Goal: Task Accomplishment & Management: Manage account settings

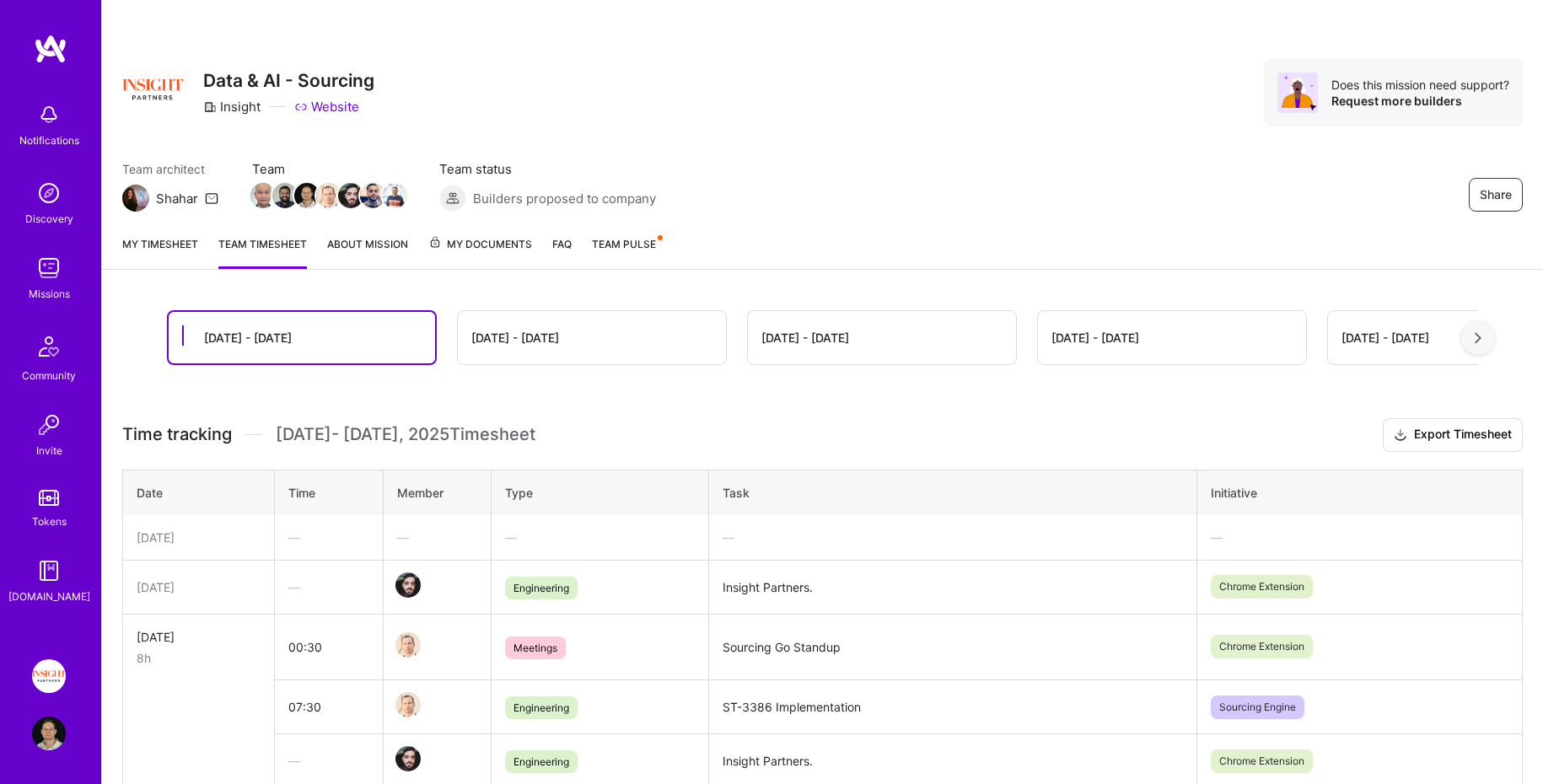
click at [169, 239] on link "My timesheet" at bounding box center [160, 251] width 76 height 33
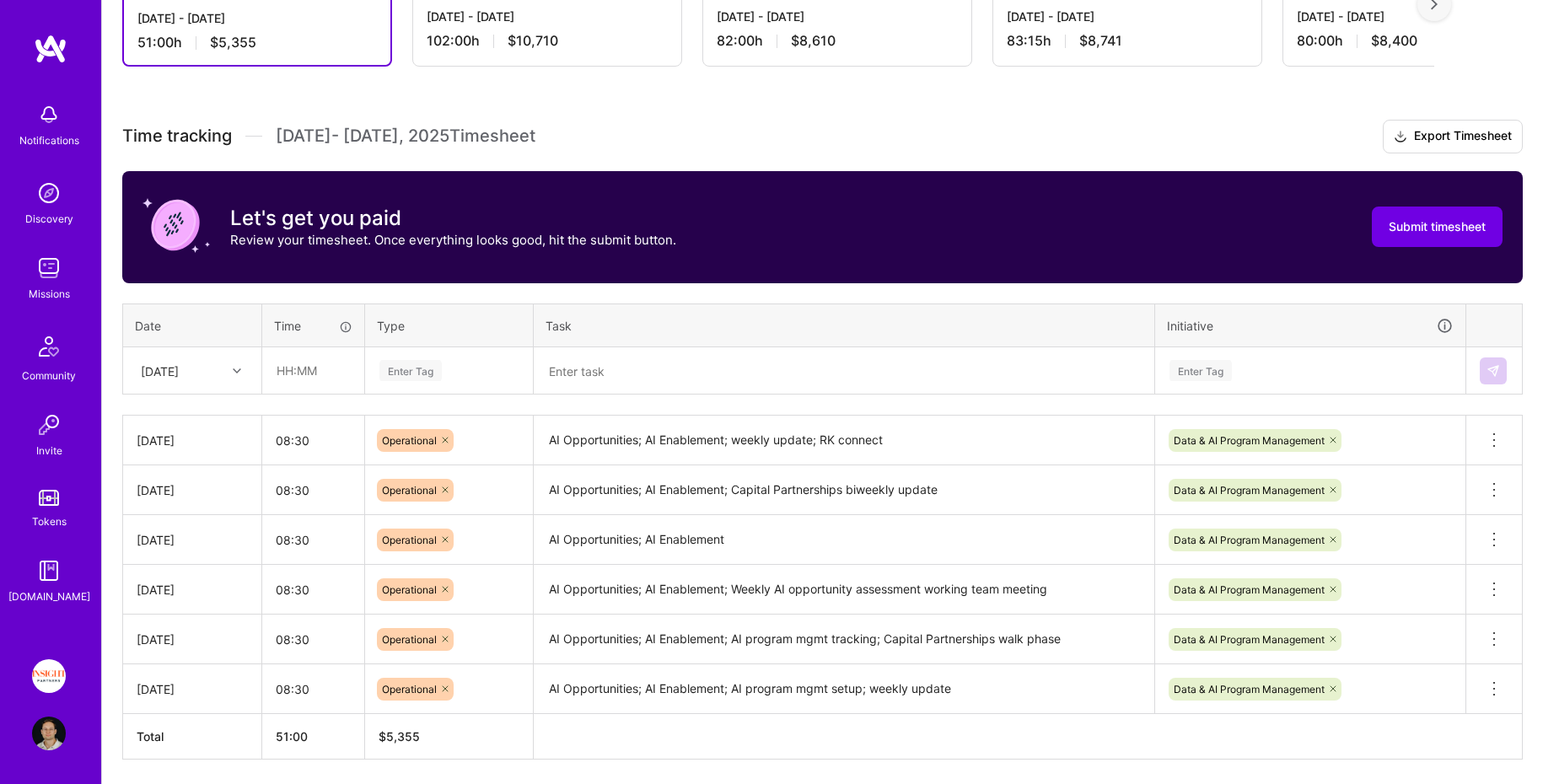
scroll to position [372, 0]
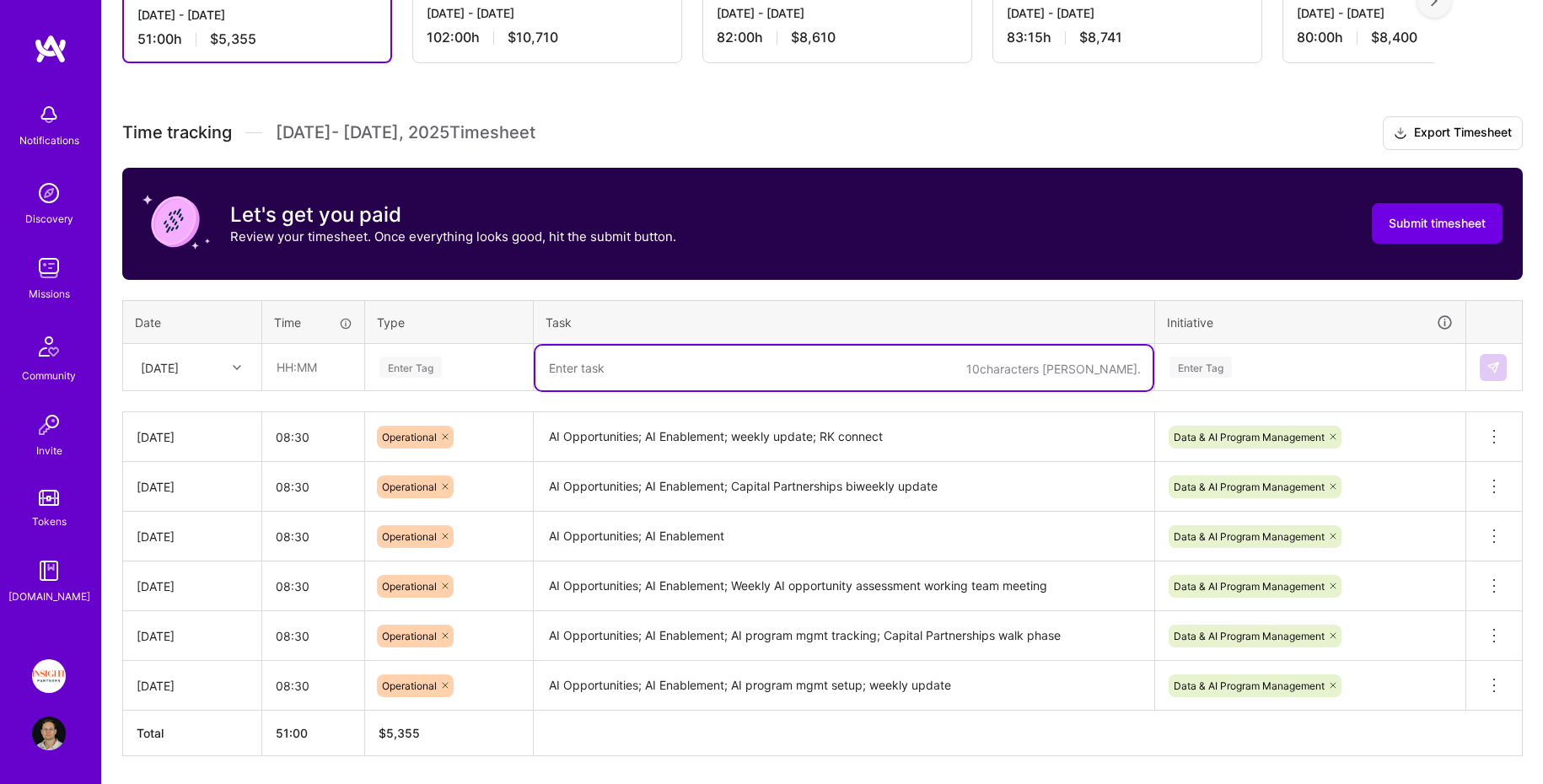
click at [583, 359] on textarea at bounding box center [844, 368] width 617 height 44
paste textarea "AI Opportunities; AI Enablement; Connect on AI Program Management work tracking…"
type textarea "AI Opportunities; AI Enablement; Connect on AI Program Management work tracking…"
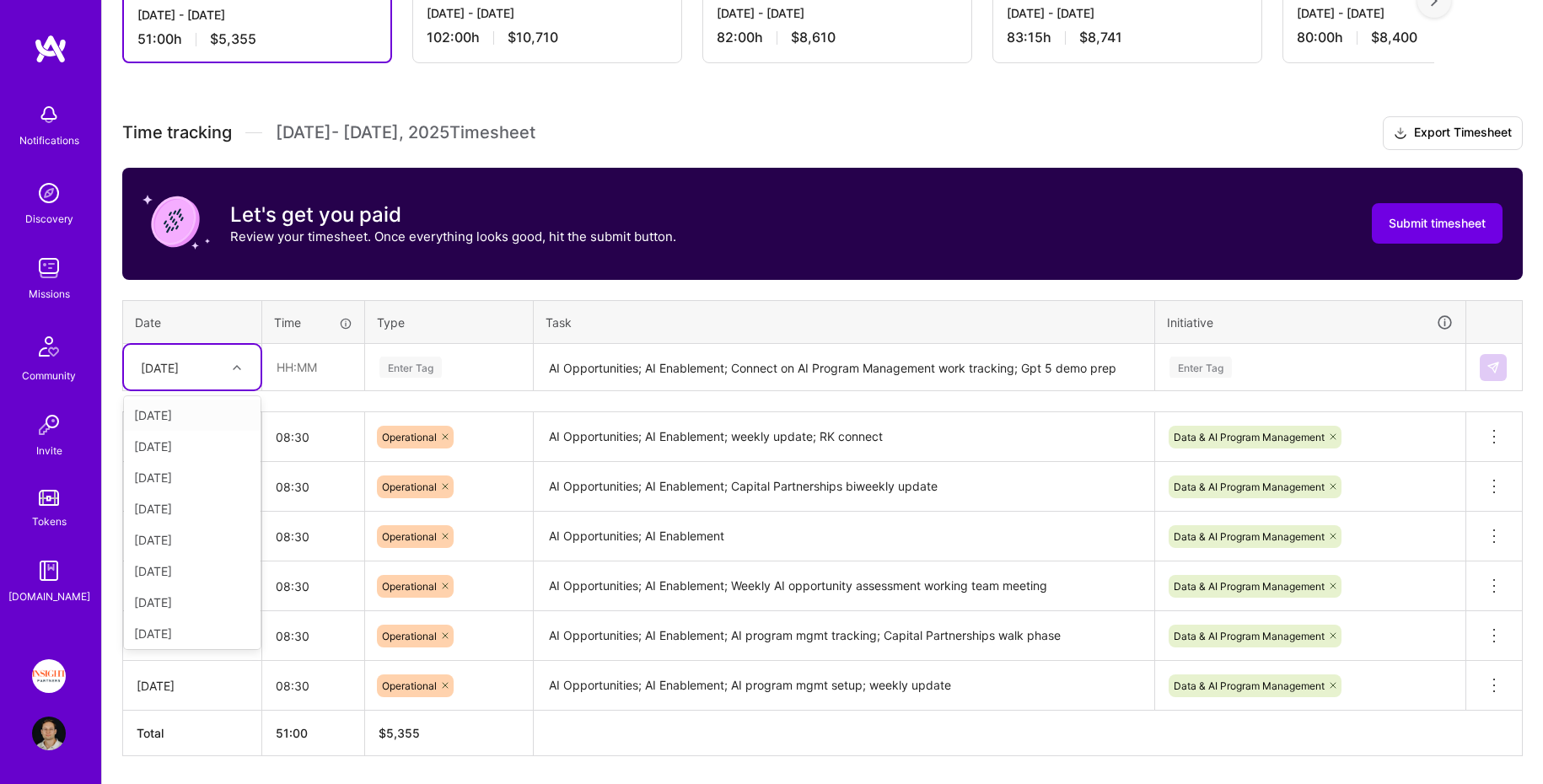
click at [239, 371] on div at bounding box center [239, 368] width 26 height 22
click at [189, 535] on div "[DATE]" at bounding box center [192, 537] width 137 height 31
click at [319, 361] on input "text" at bounding box center [313, 367] width 100 height 44
type input "08:30"
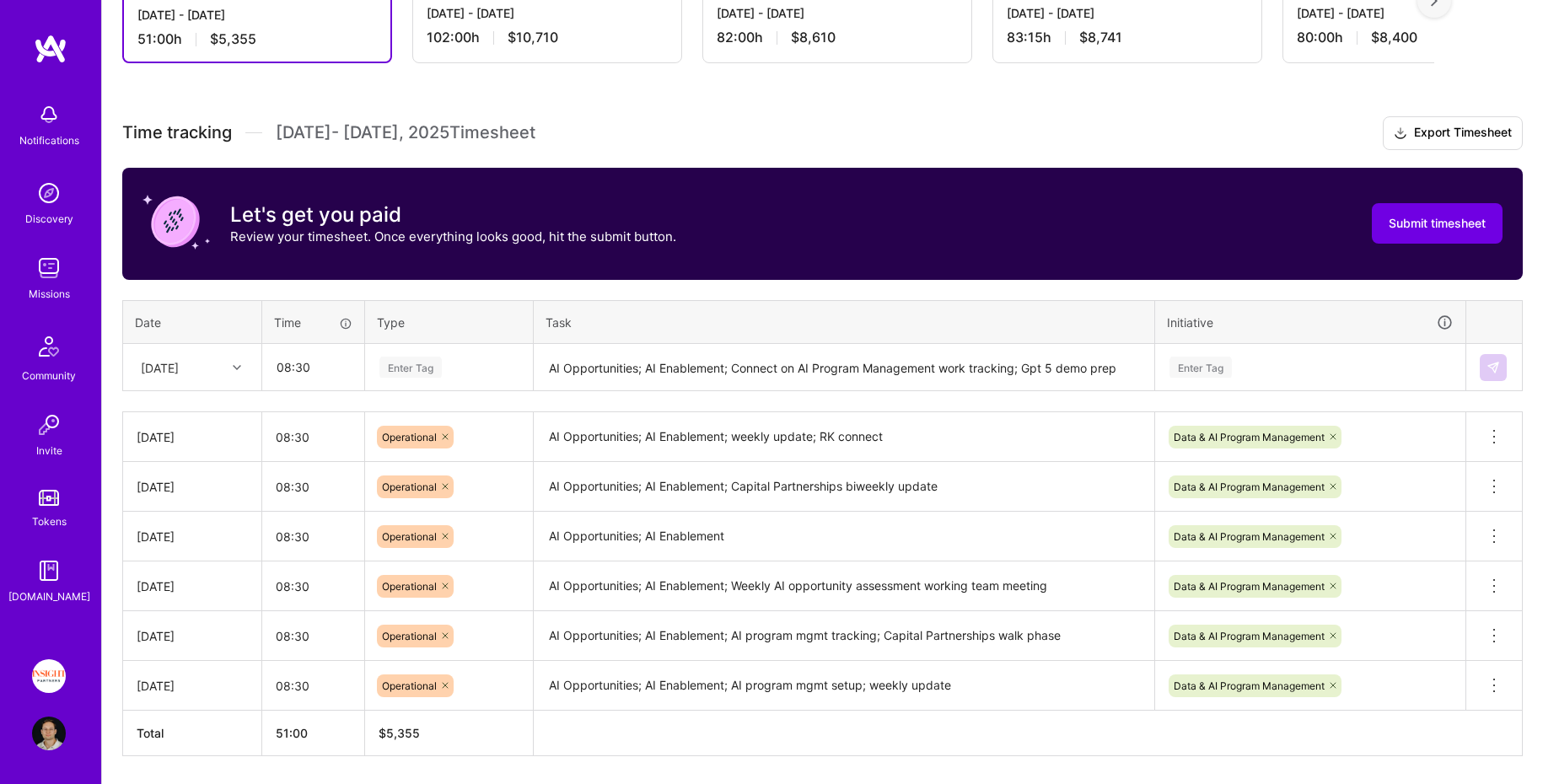
click at [1214, 362] on div "Enter Tag" at bounding box center [1200, 367] width 62 height 26
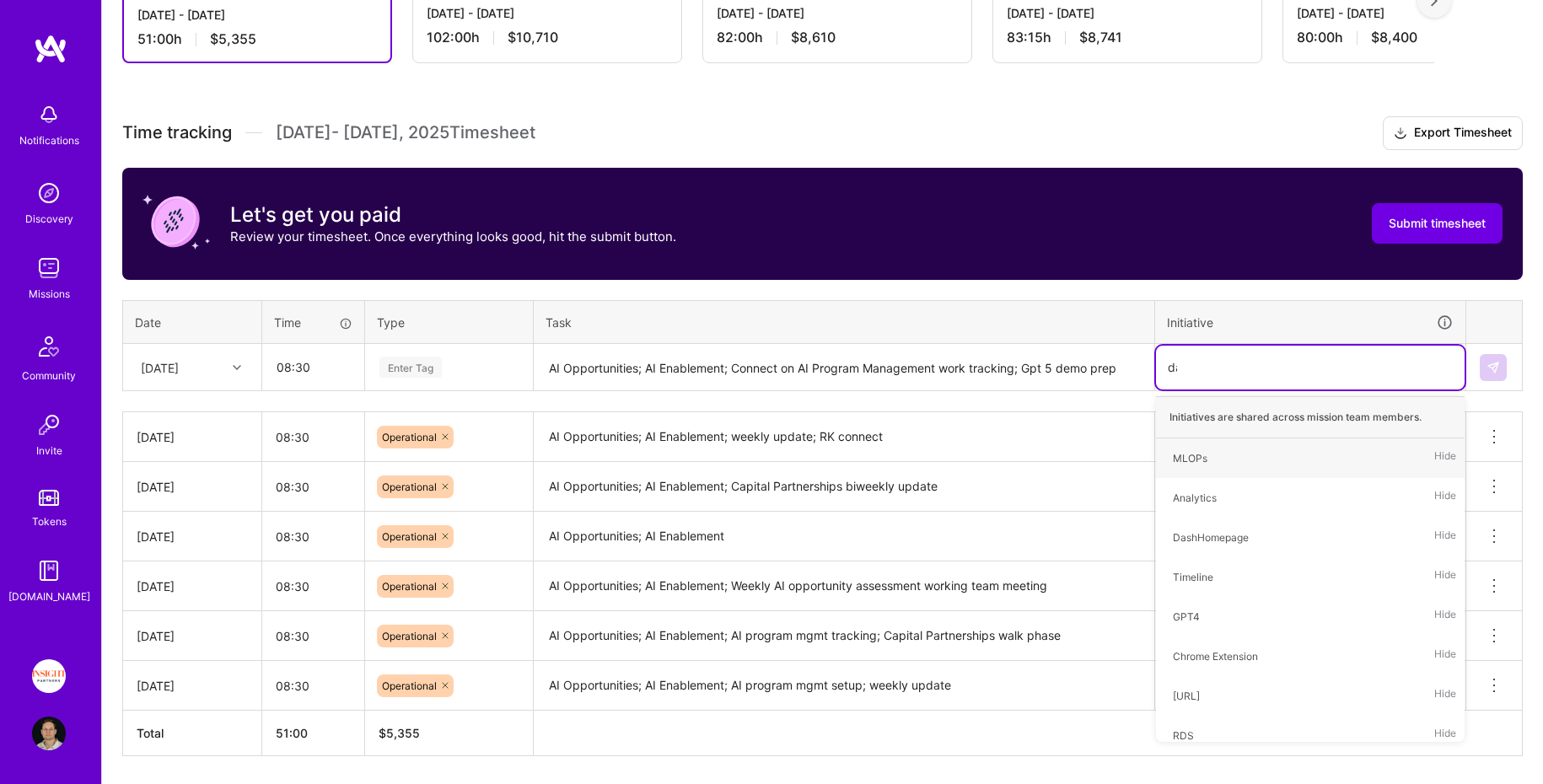
type input "data"
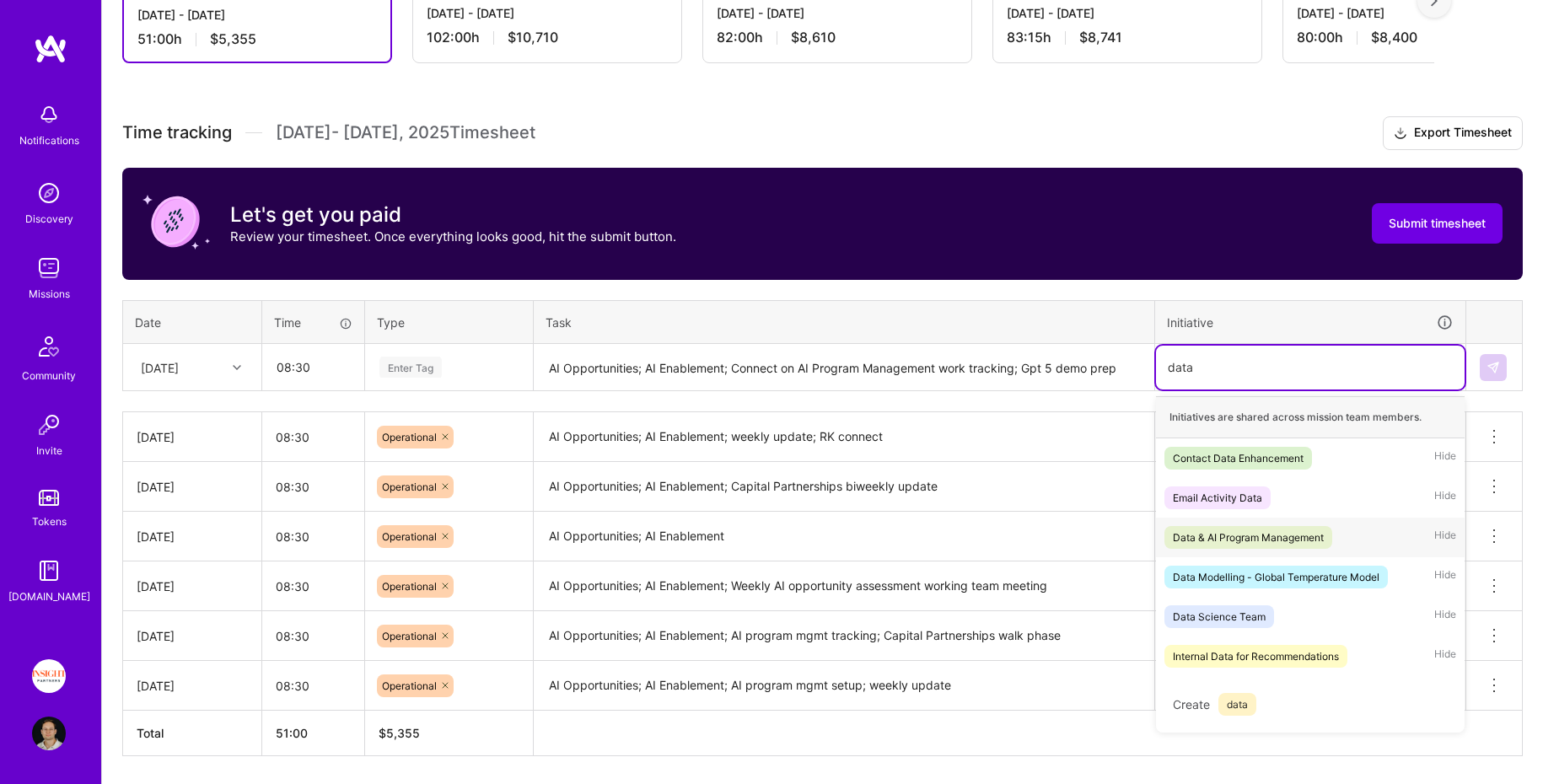
click at [1246, 531] on div "Data & AI Program Management" at bounding box center [1248, 536] width 151 height 18
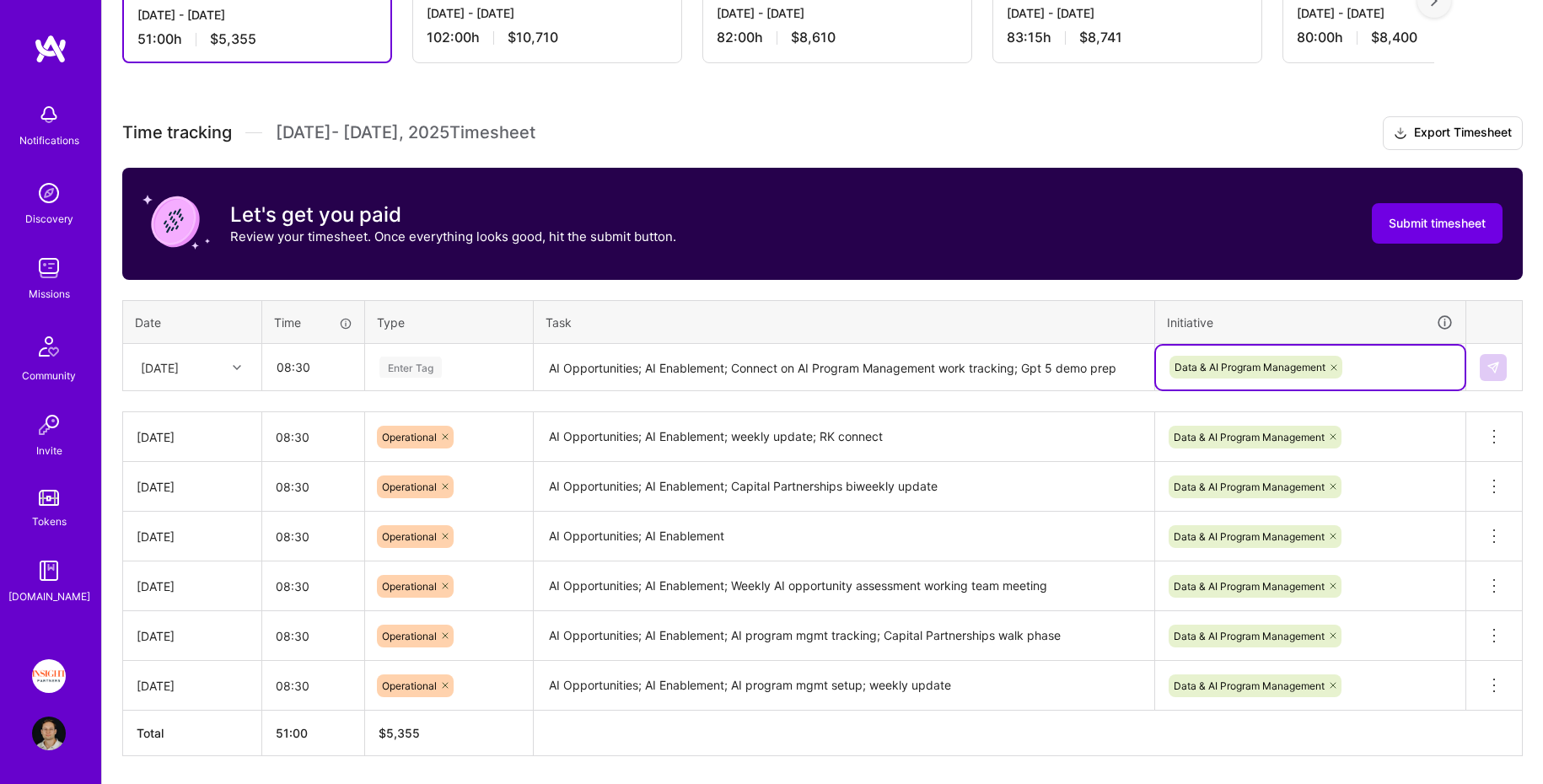
click at [488, 374] on div "Enter Tag" at bounding box center [449, 367] width 142 height 21
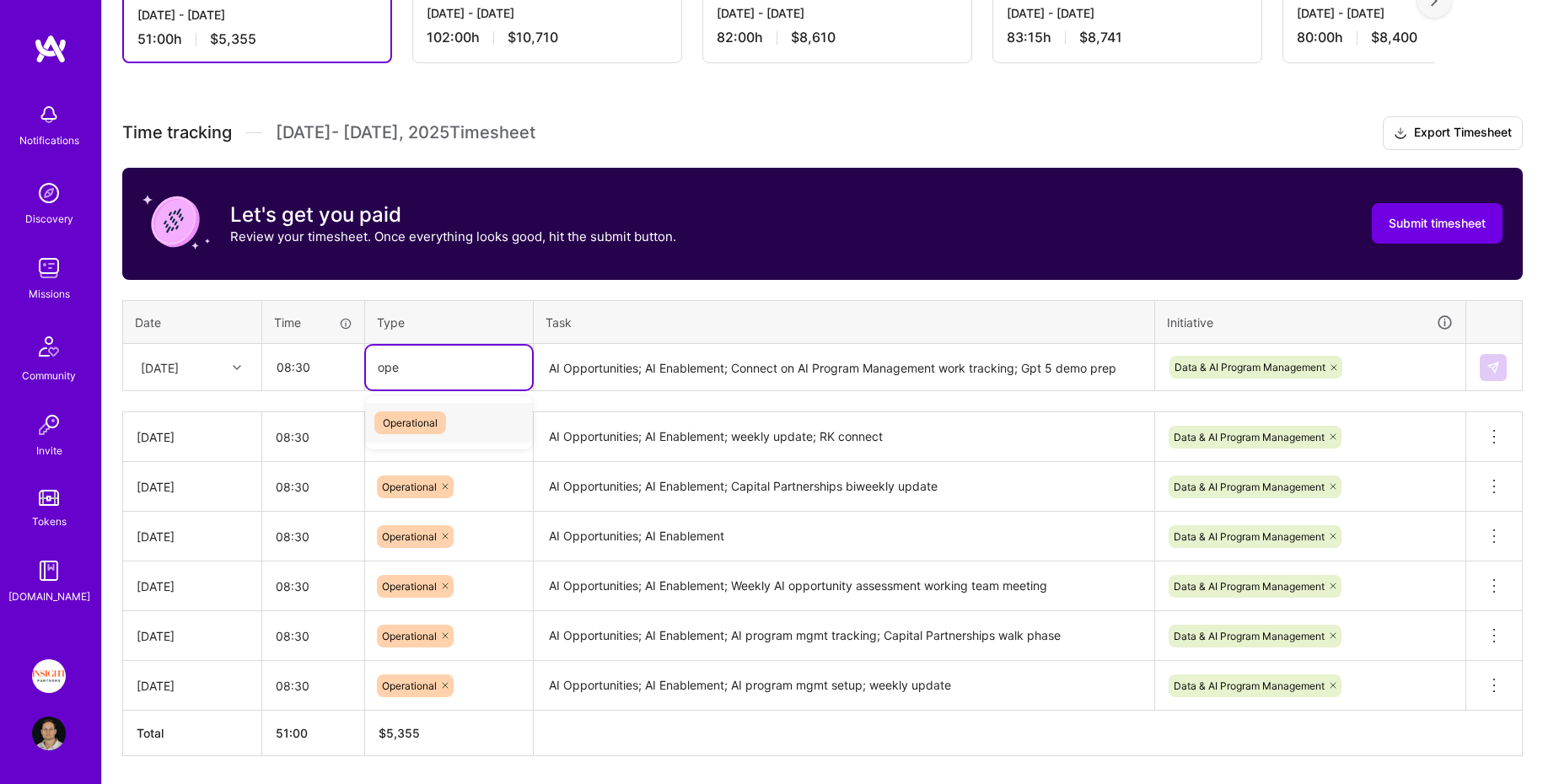
type input "oper"
click at [1495, 365] on img at bounding box center [1493, 367] width 14 height 14
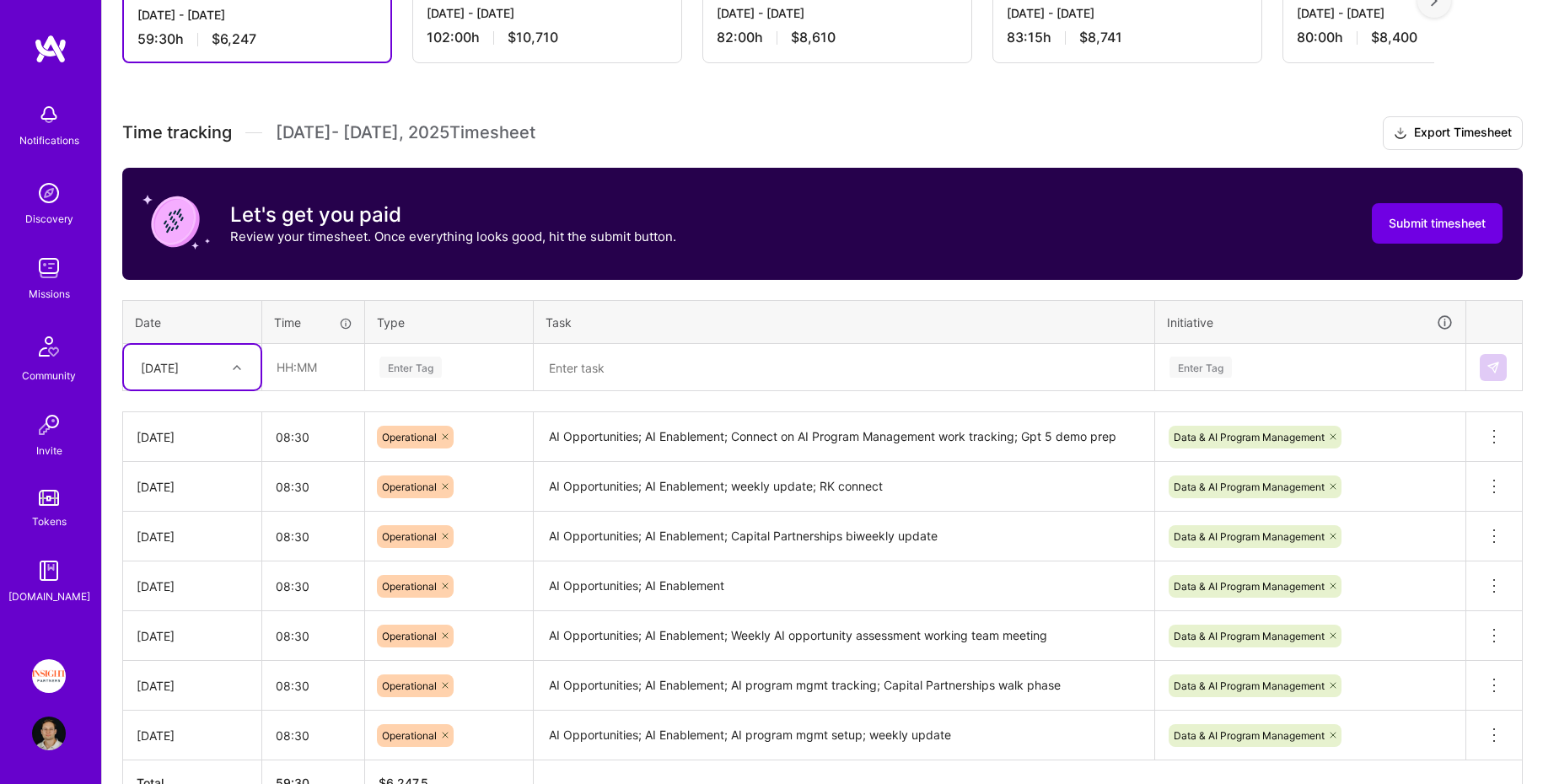
click at [630, 347] on textarea at bounding box center [844, 368] width 617 height 44
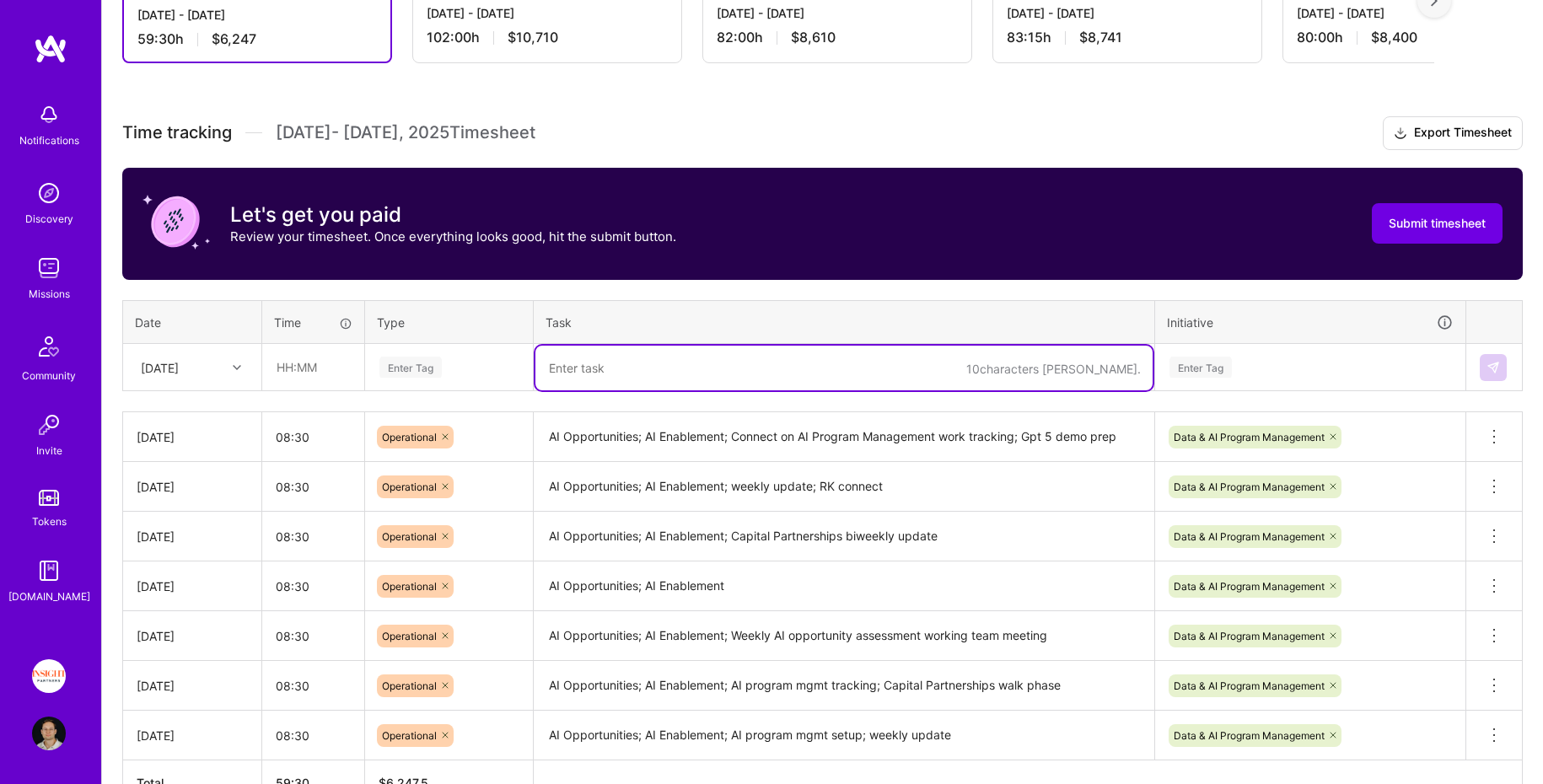
paste textarea "AI Opportunities; AI Enablement; Management Metrics Dashboard Project Update; W…"
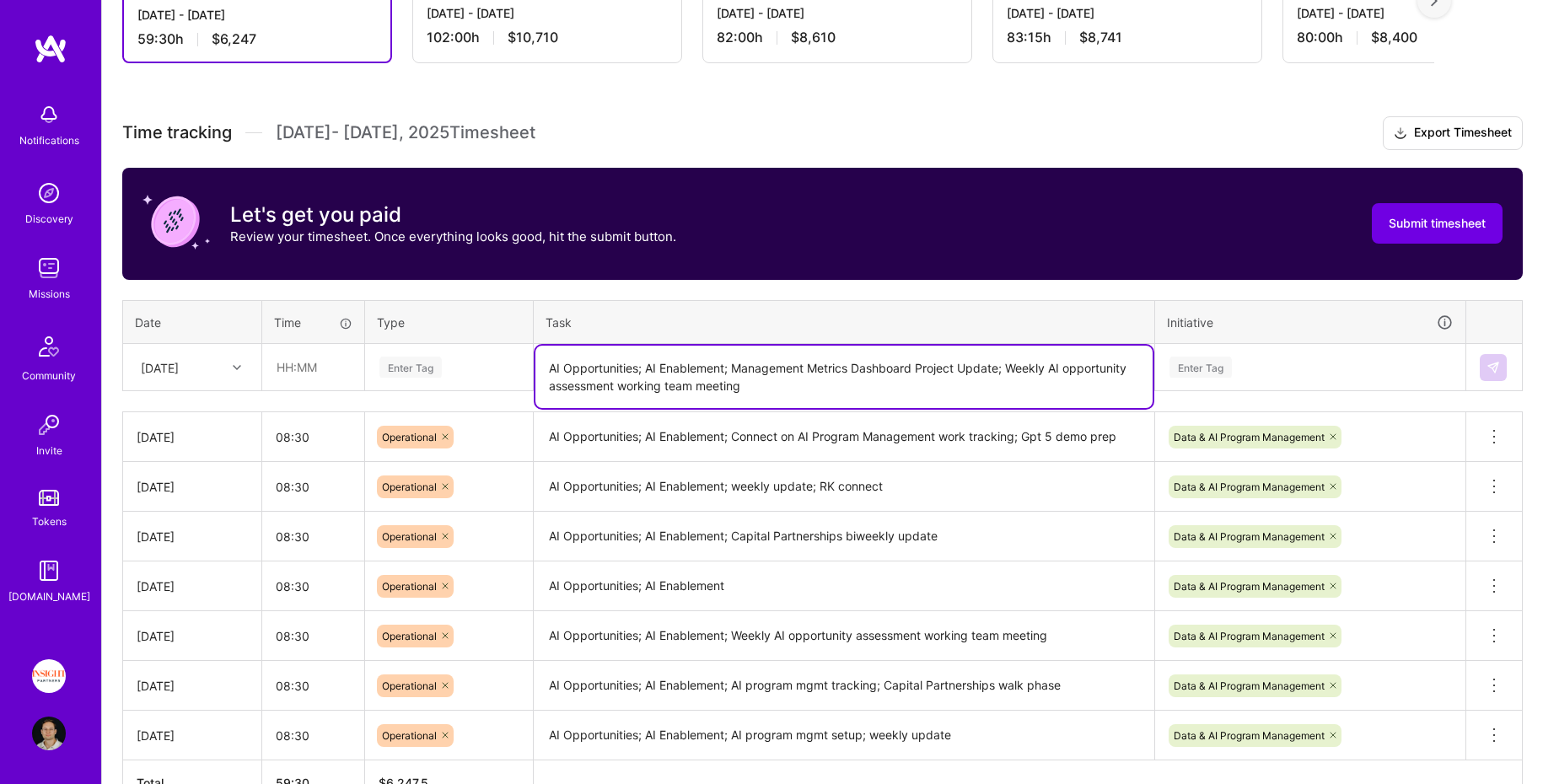
type textarea "AI Opportunities; AI Enablement; Management Metrics Dashboard Project Update; W…"
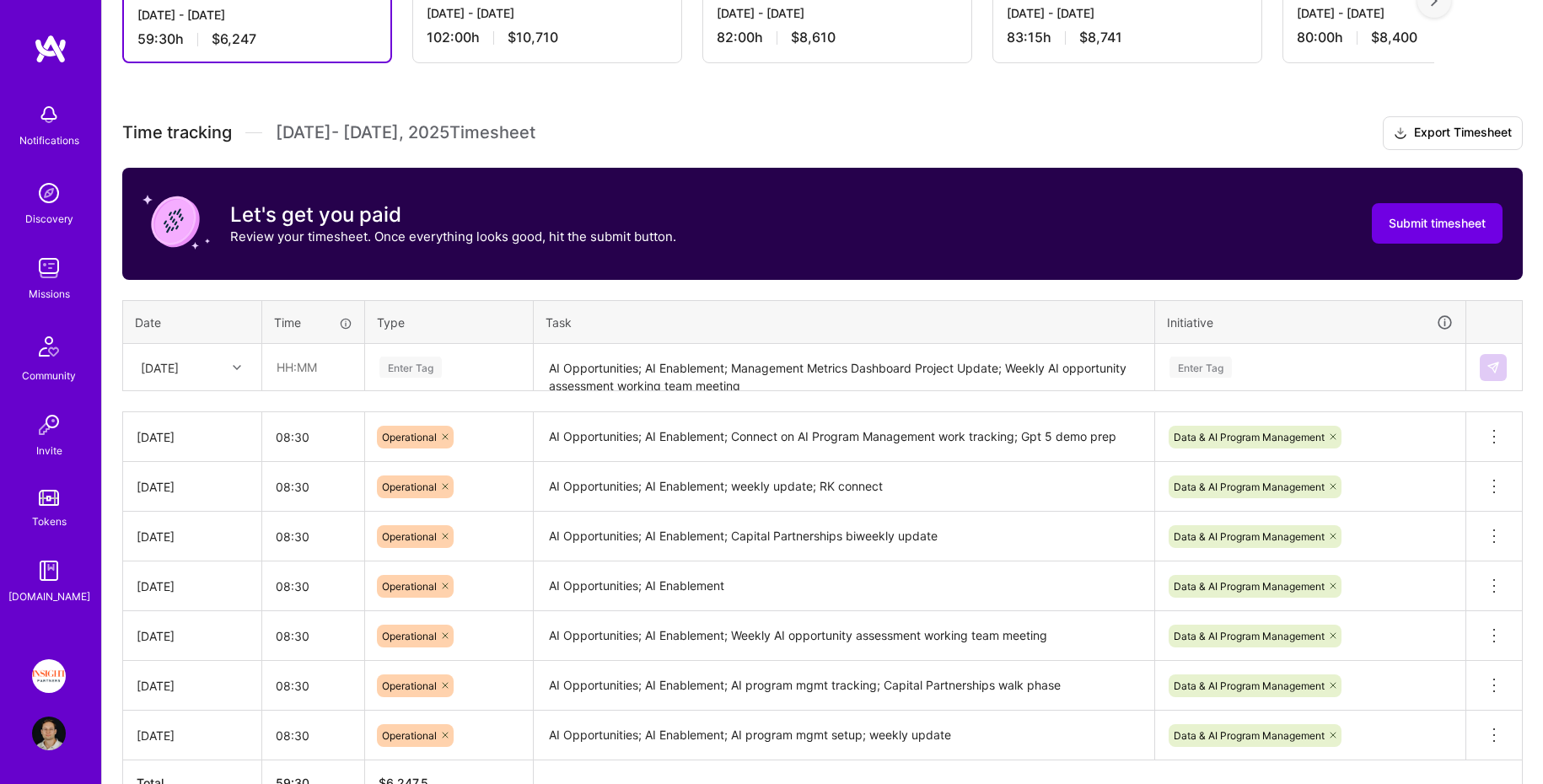
click at [472, 389] on div "Time tracking Aug 1 - Aug 15 , 2025 Timesheet Export Timesheet Let's get you pa…" at bounding box center [822, 461] width 1401 height 690
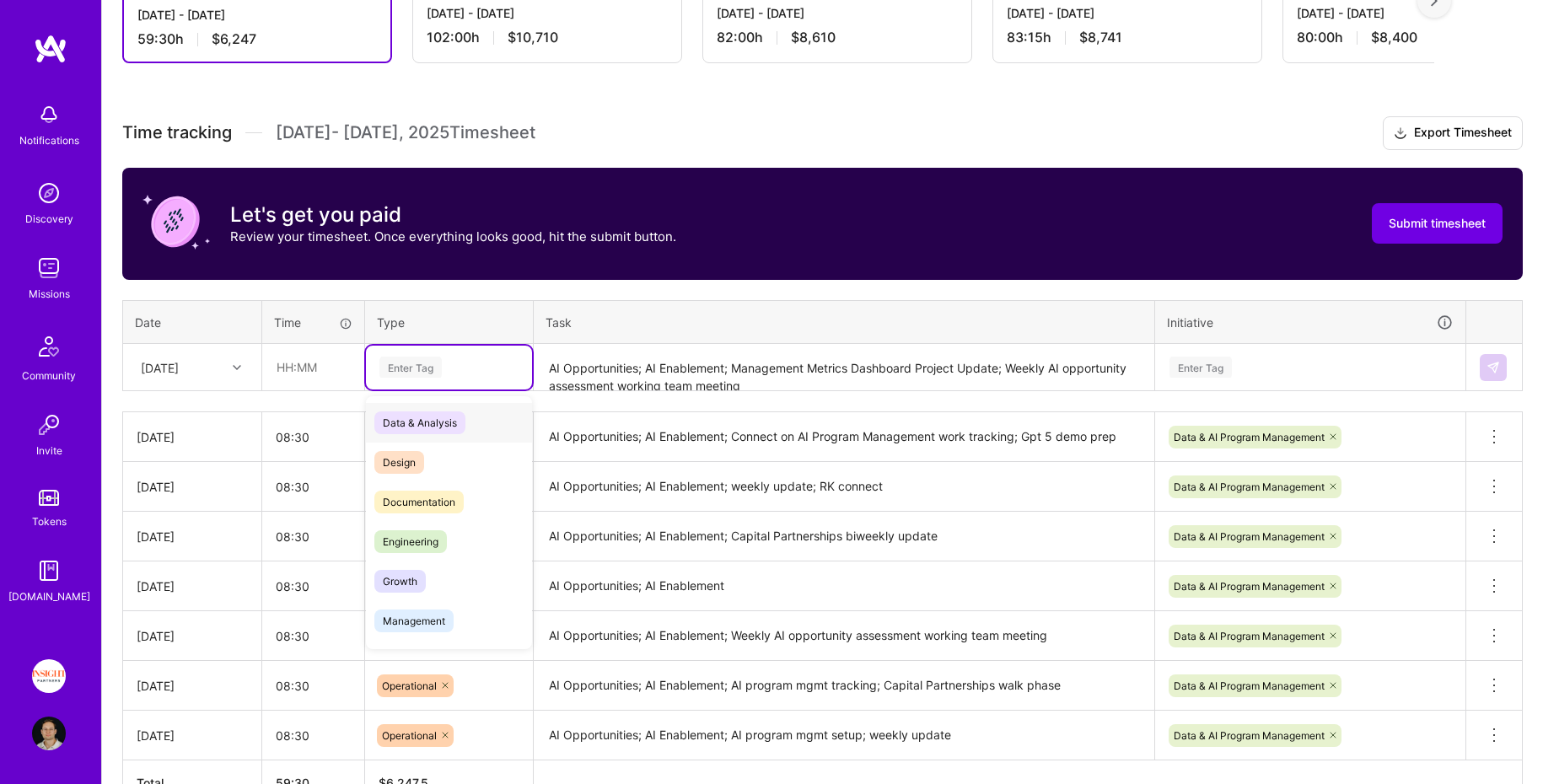
click at [472, 374] on div "Enter Tag" at bounding box center [449, 367] width 142 height 21
type input "oper"
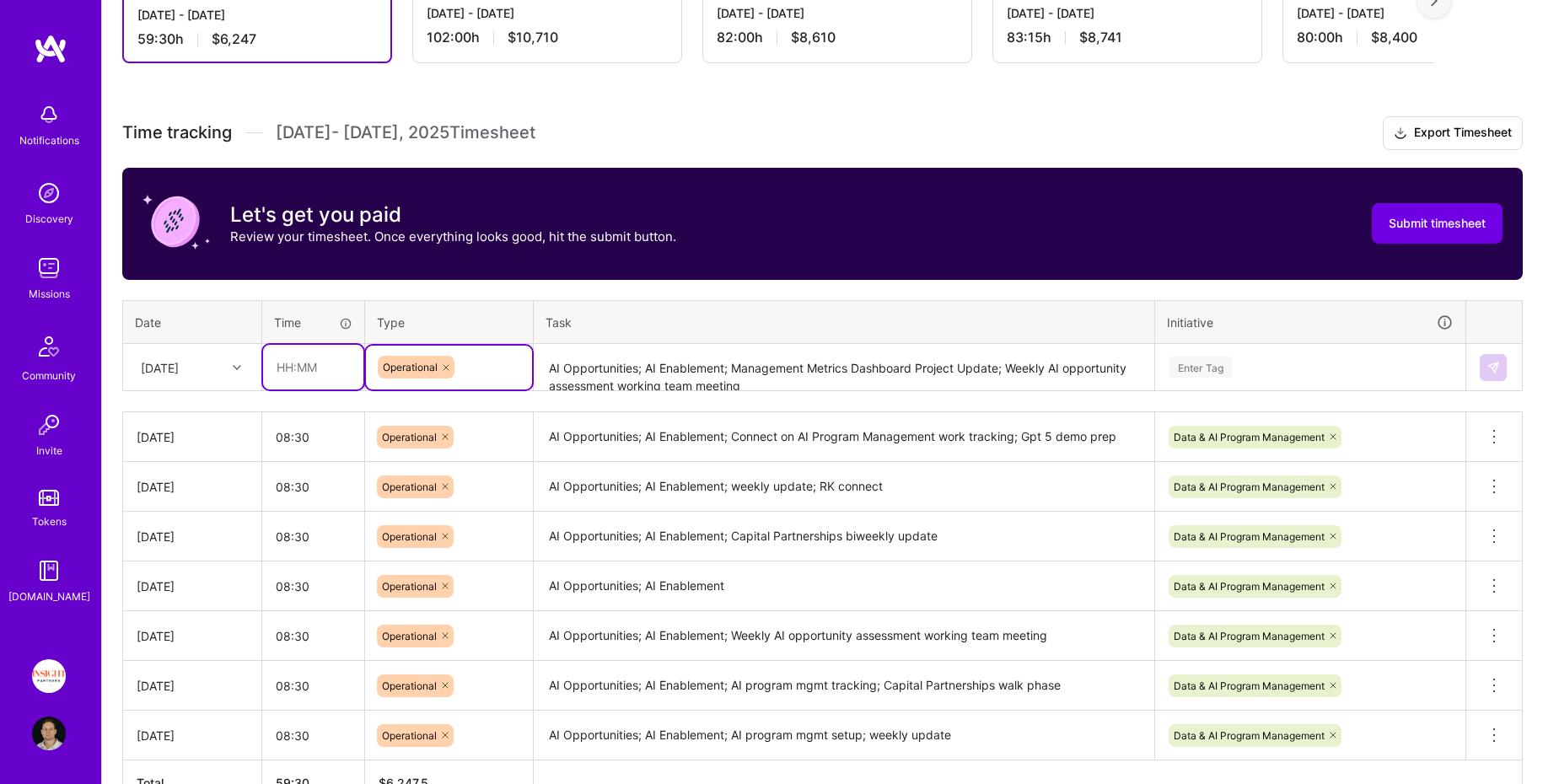
click at [327, 359] on input "text" at bounding box center [313, 367] width 100 height 44
type input "08:30"
click at [179, 362] on div "[DATE]" at bounding box center [159, 366] width 38 height 18
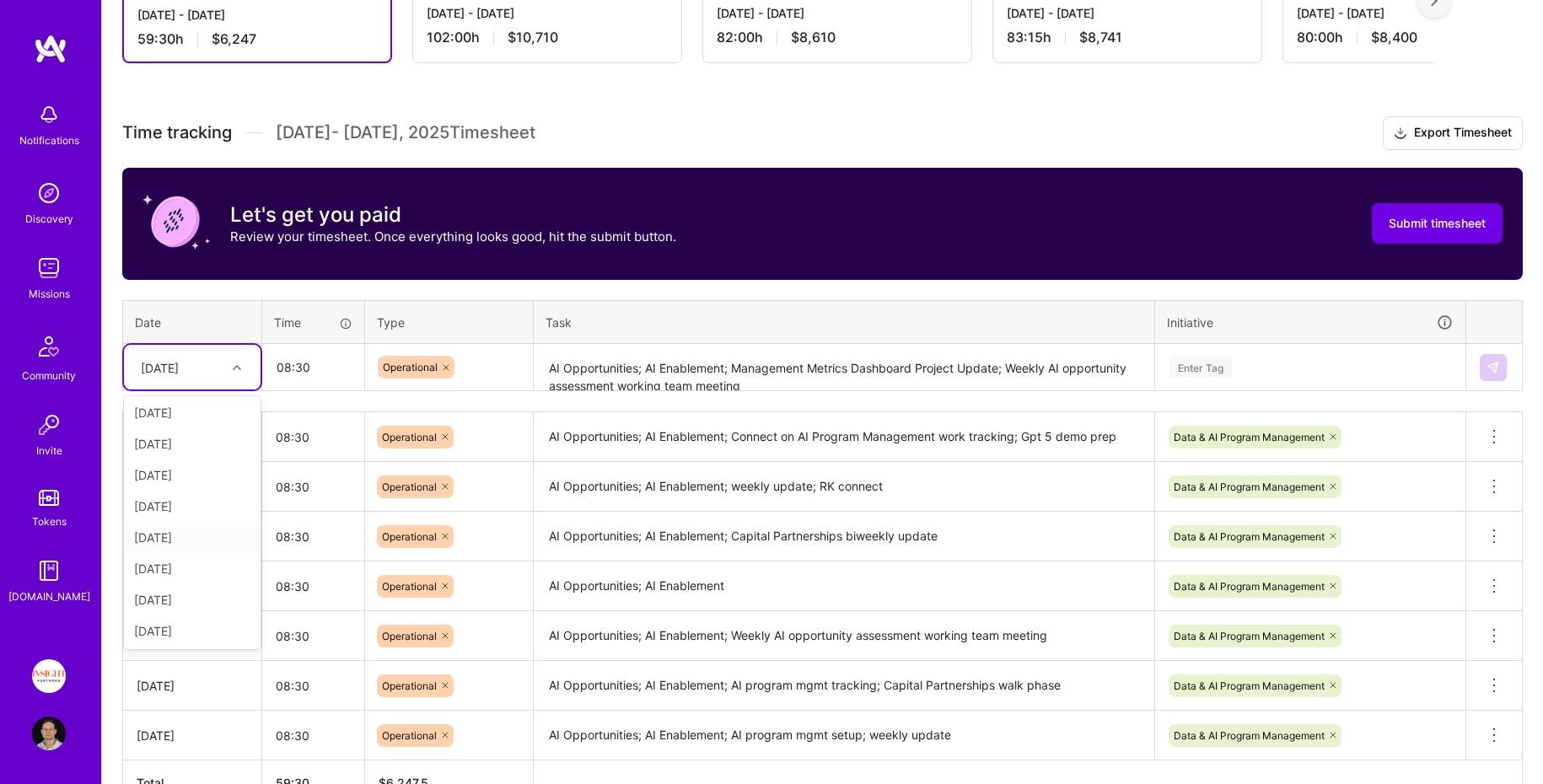
click at [192, 532] on div "[DATE]" at bounding box center [192, 537] width 137 height 31
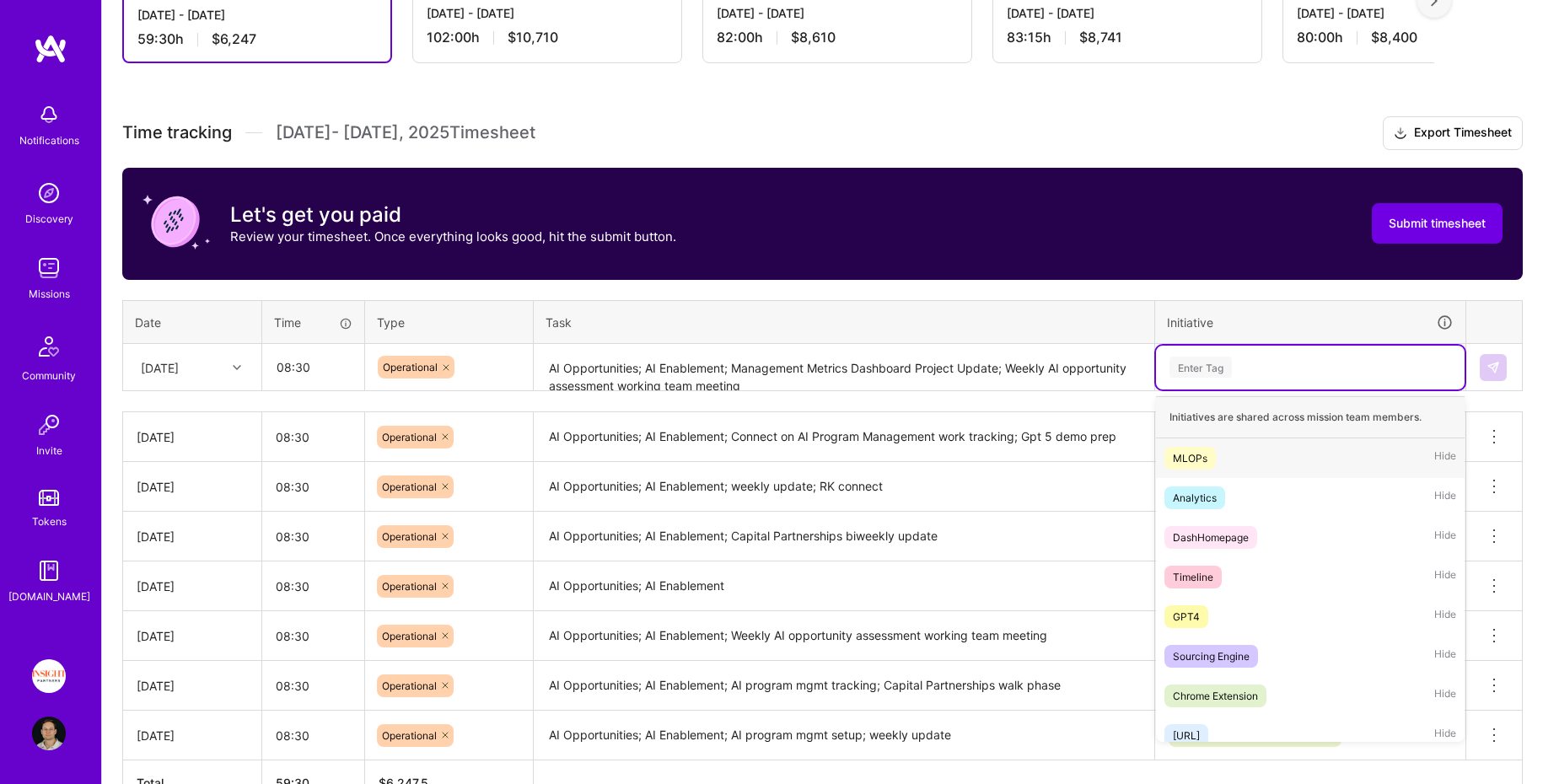
click at [1293, 365] on div "Enter Tag" at bounding box center [1310, 367] width 285 height 21
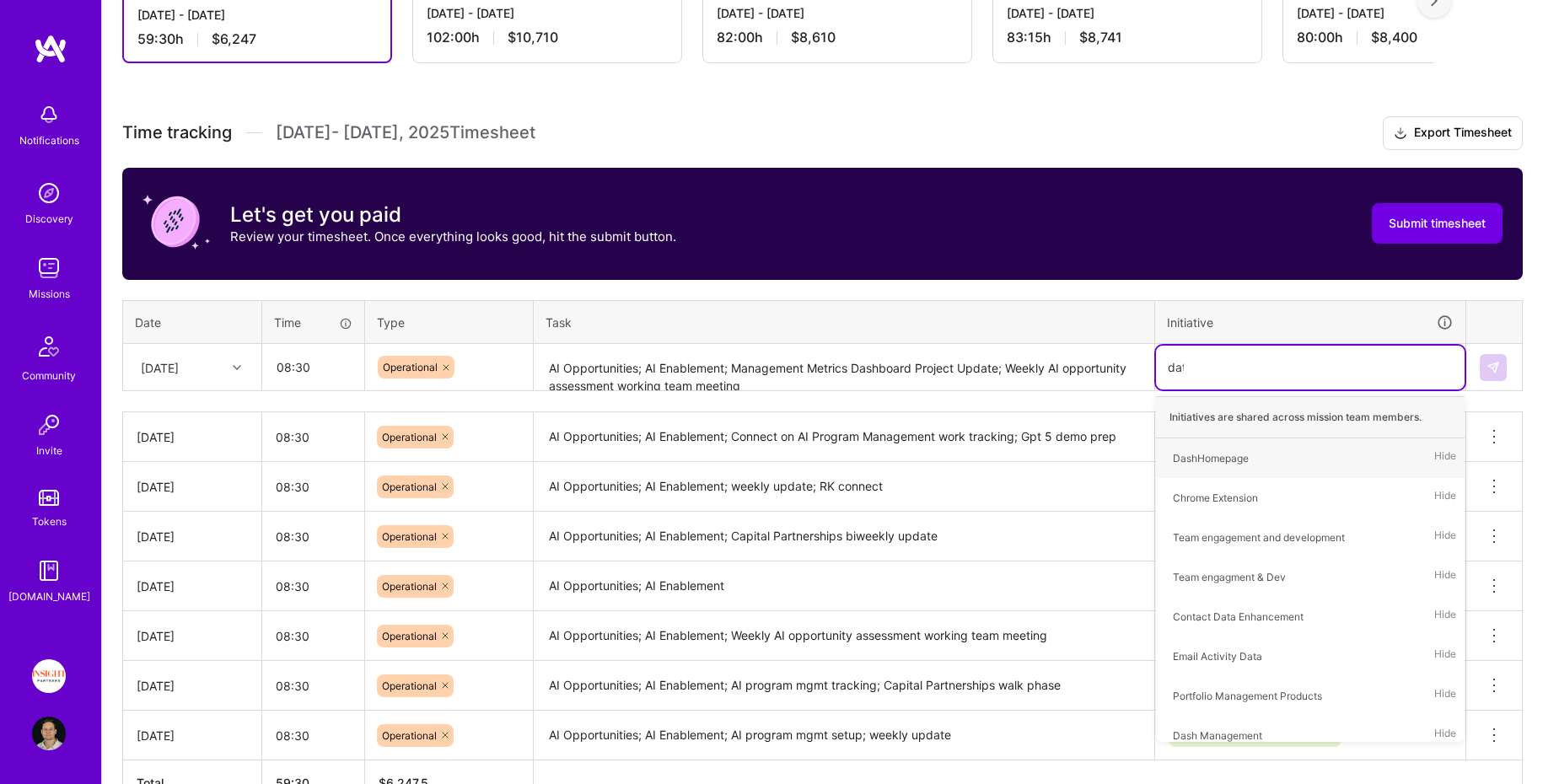
type input "data"
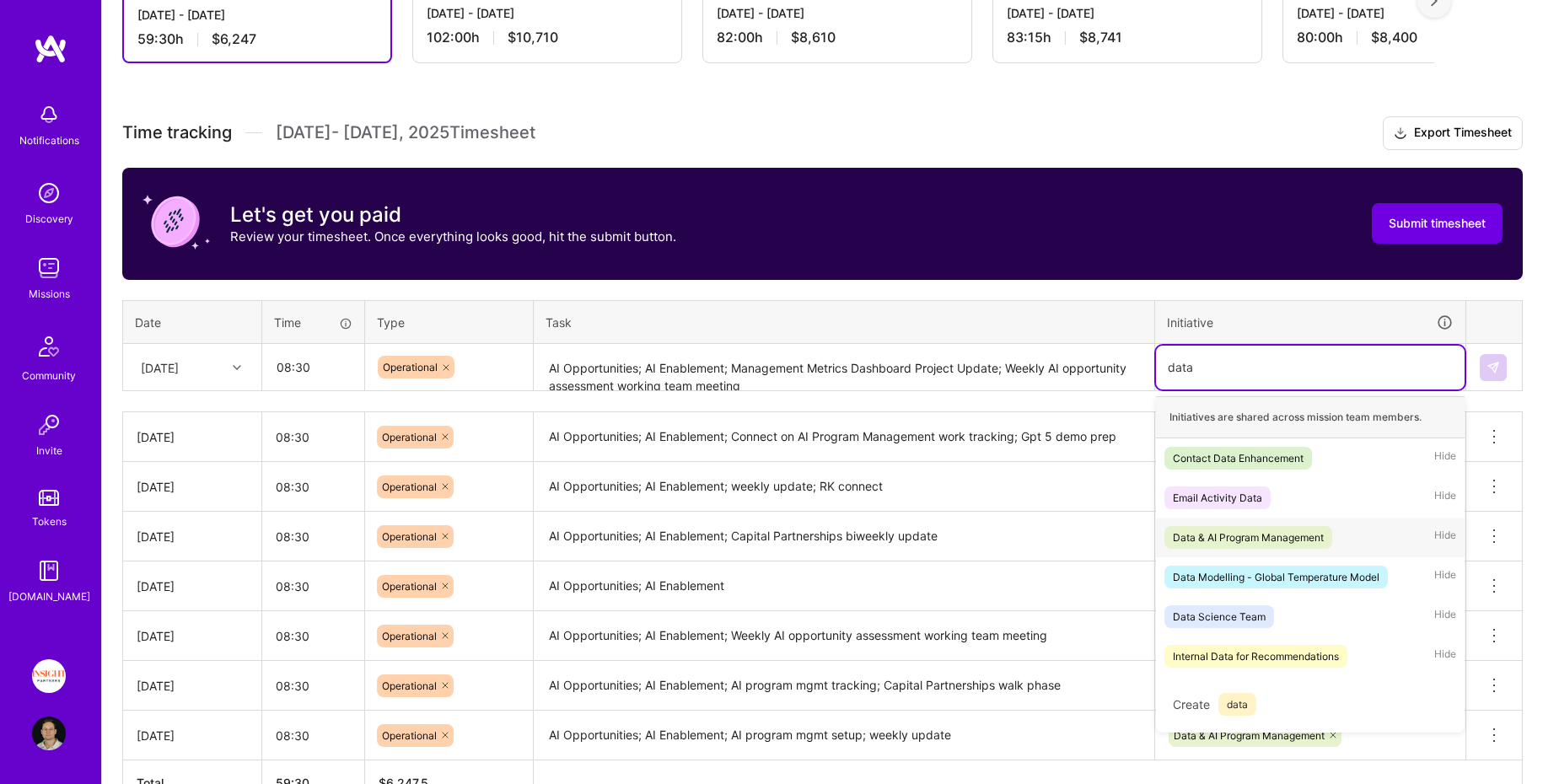
click at [1278, 526] on span "Data & AI Program Management" at bounding box center [1248, 537] width 167 height 23
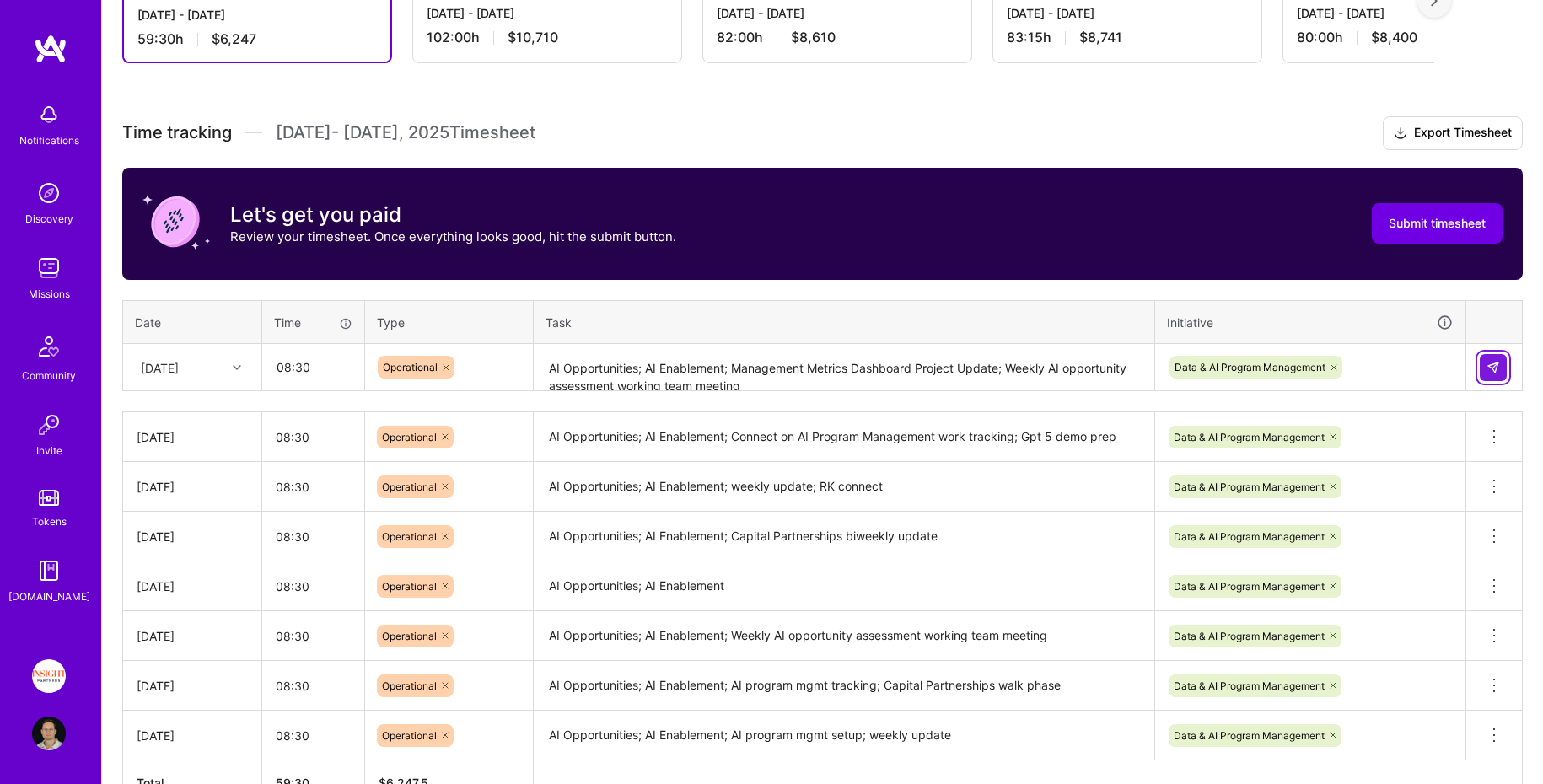
click at [1487, 366] on img at bounding box center [1493, 367] width 14 height 14
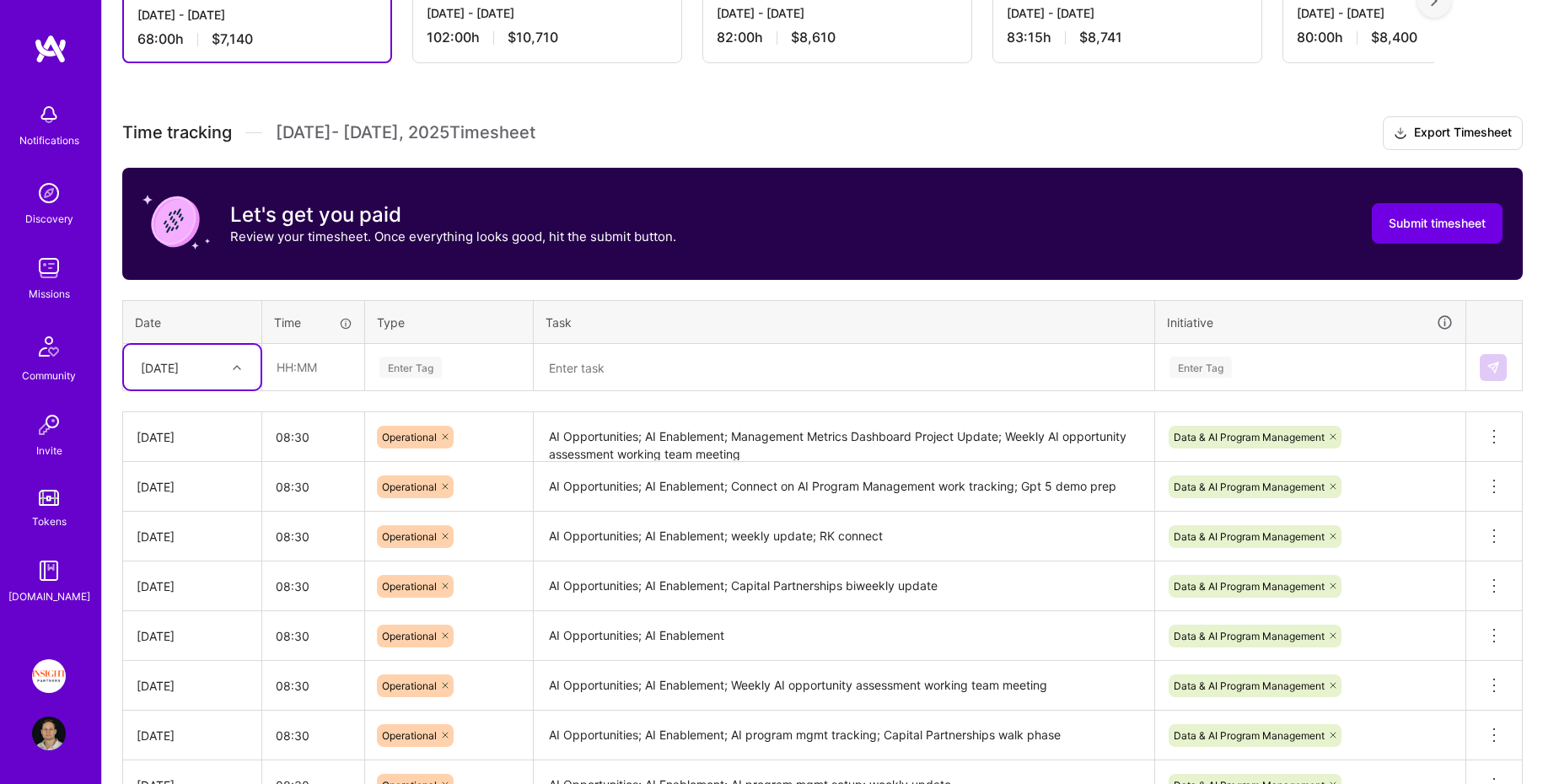
click at [658, 367] on textarea at bounding box center [844, 368] width 617 height 44
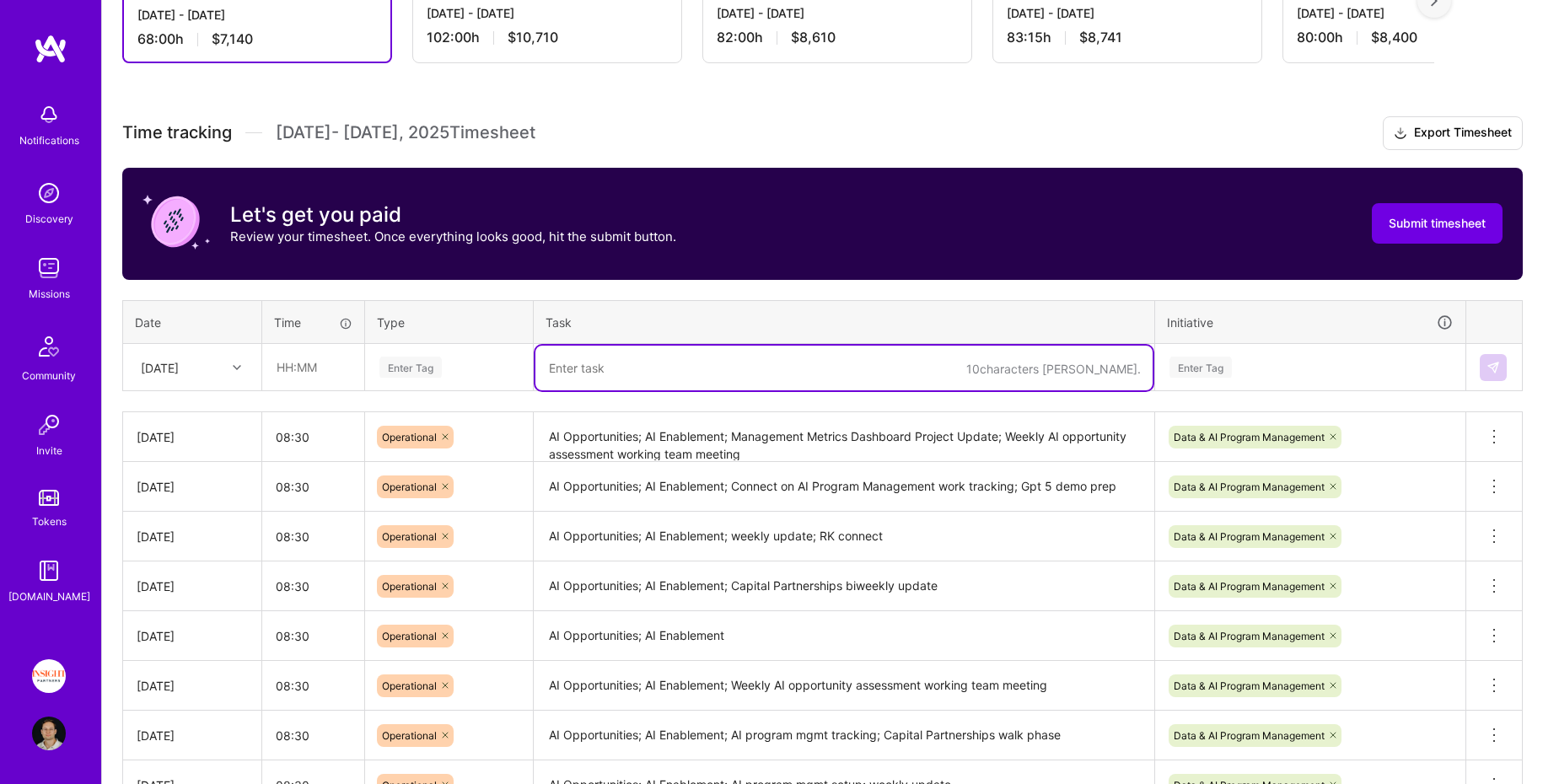
paste textarea "AI Opportunities; AI Enablement"
type textarea "AI Opportunities; AI Enablement"
click at [473, 372] on div "Enter Tag" at bounding box center [449, 367] width 142 height 21
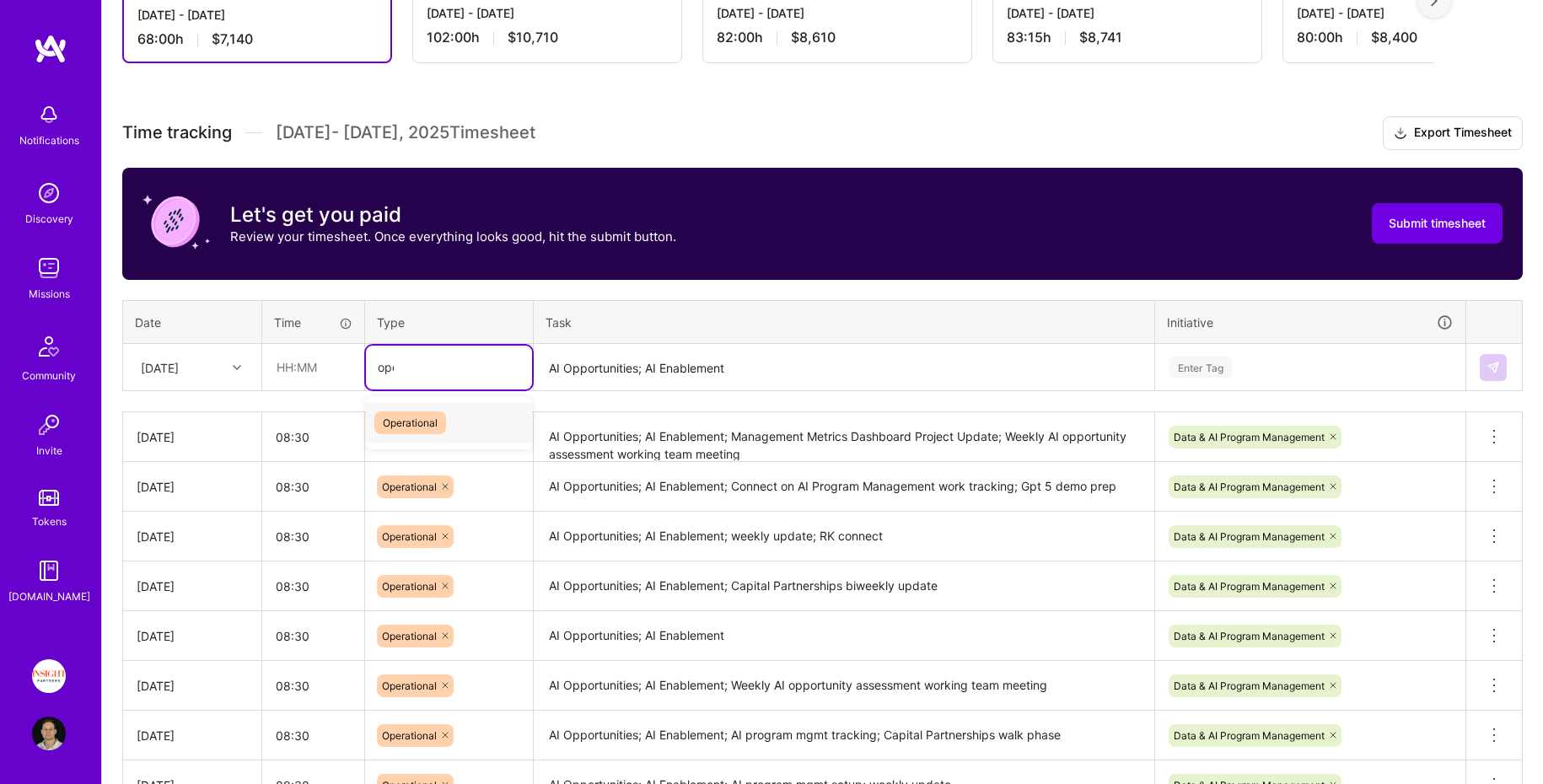
type input "oper"
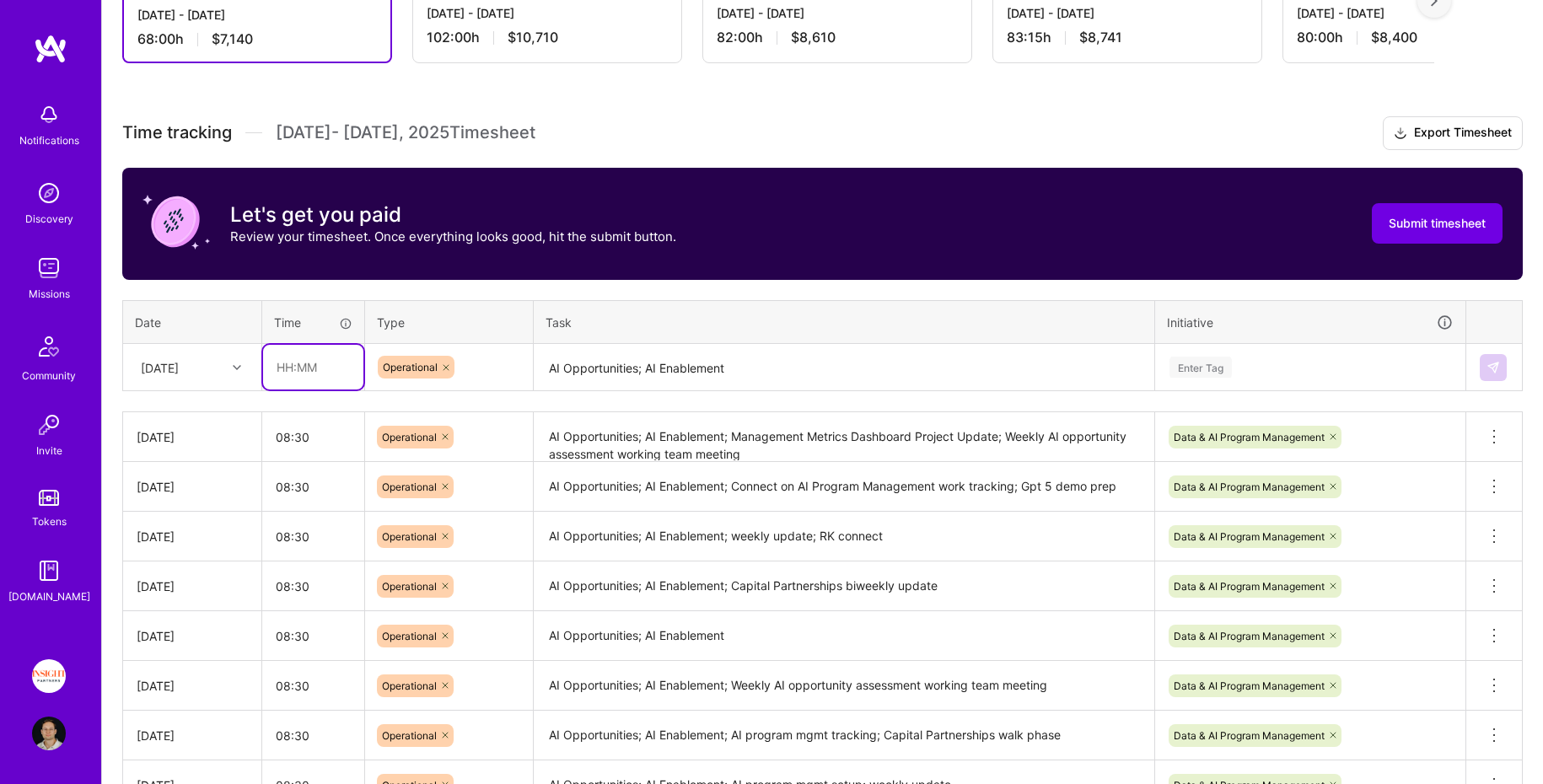
click at [283, 375] on input "text" at bounding box center [313, 367] width 100 height 44
type input "08:30"
click at [174, 366] on div "[DATE]" at bounding box center [159, 366] width 38 height 18
click at [206, 567] on div "[DATE]" at bounding box center [192, 569] width 137 height 31
click at [1257, 357] on div "Enter Tag" at bounding box center [1310, 367] width 285 height 21
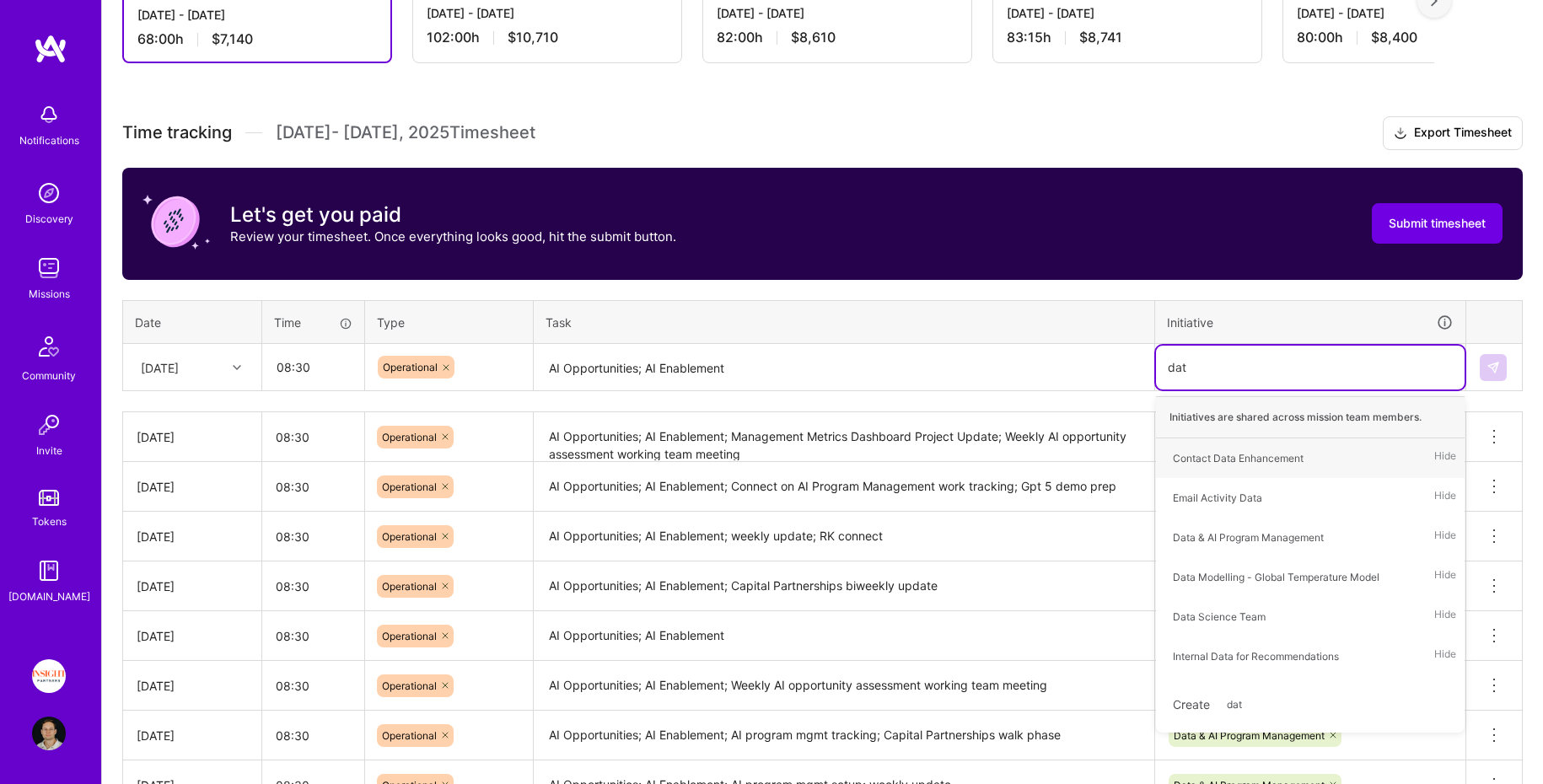
type input "data"
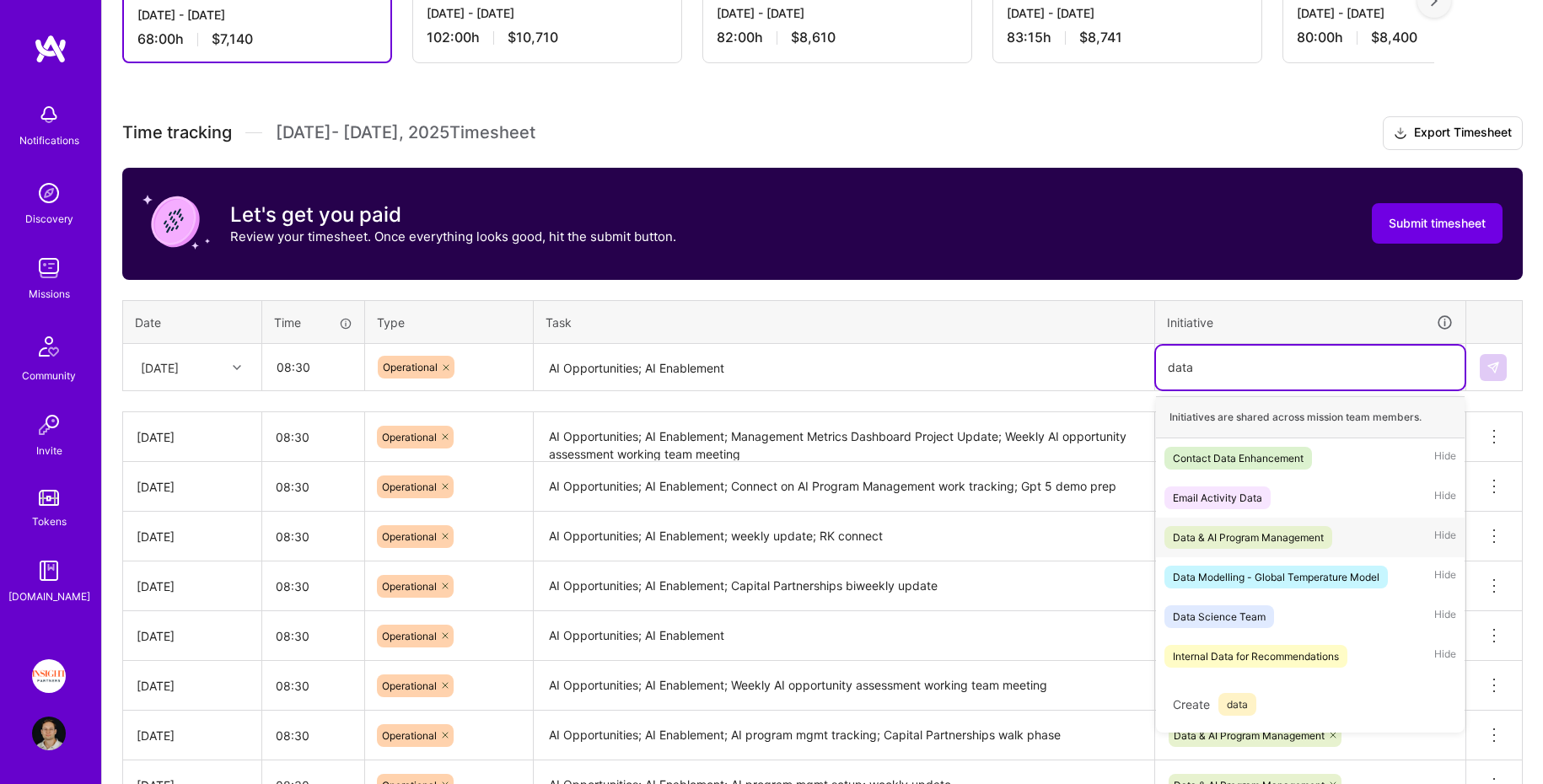
click at [1299, 535] on div "Data & AI Program Management" at bounding box center [1248, 536] width 151 height 18
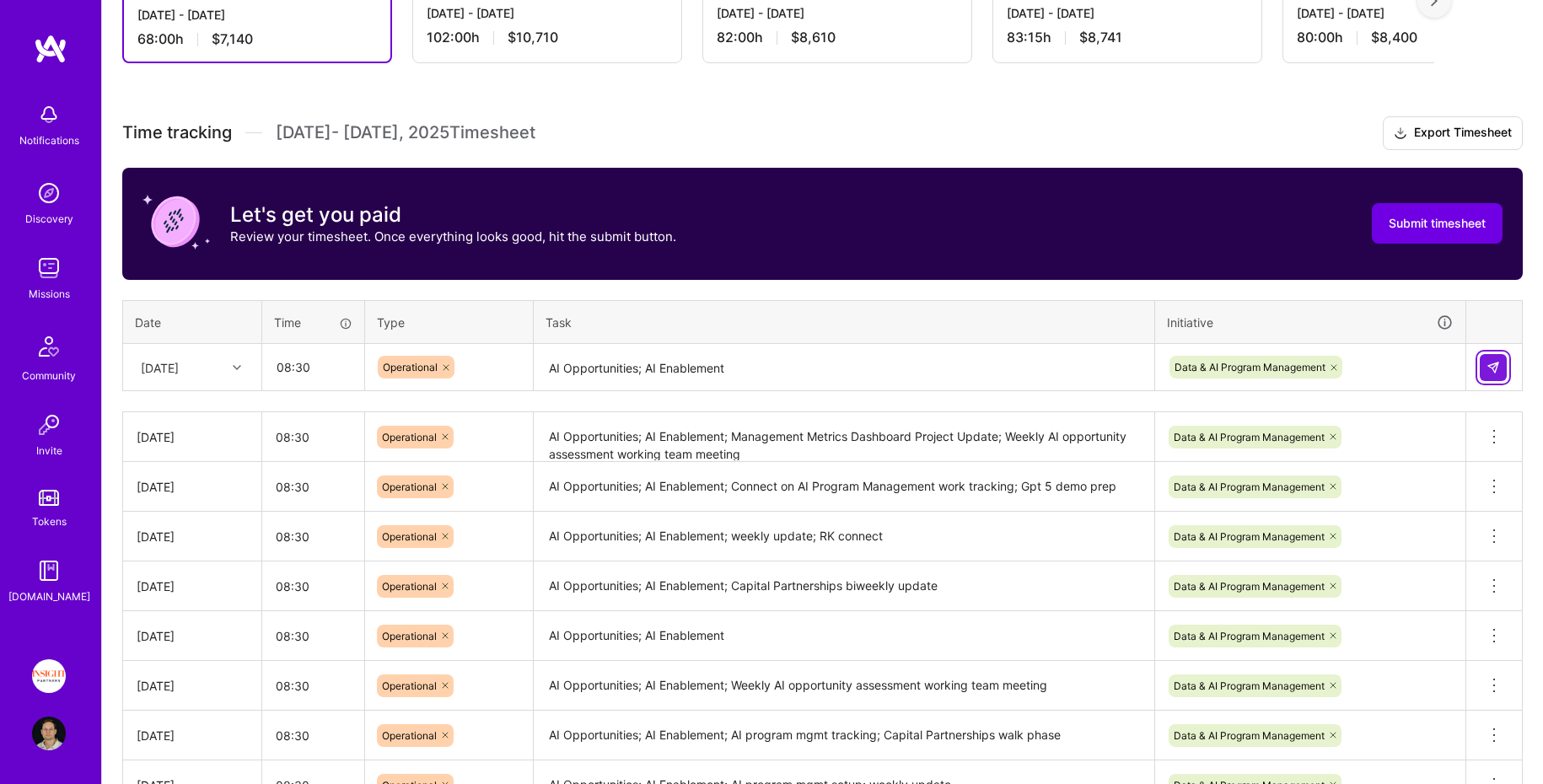
click at [1490, 363] on img at bounding box center [1493, 367] width 14 height 14
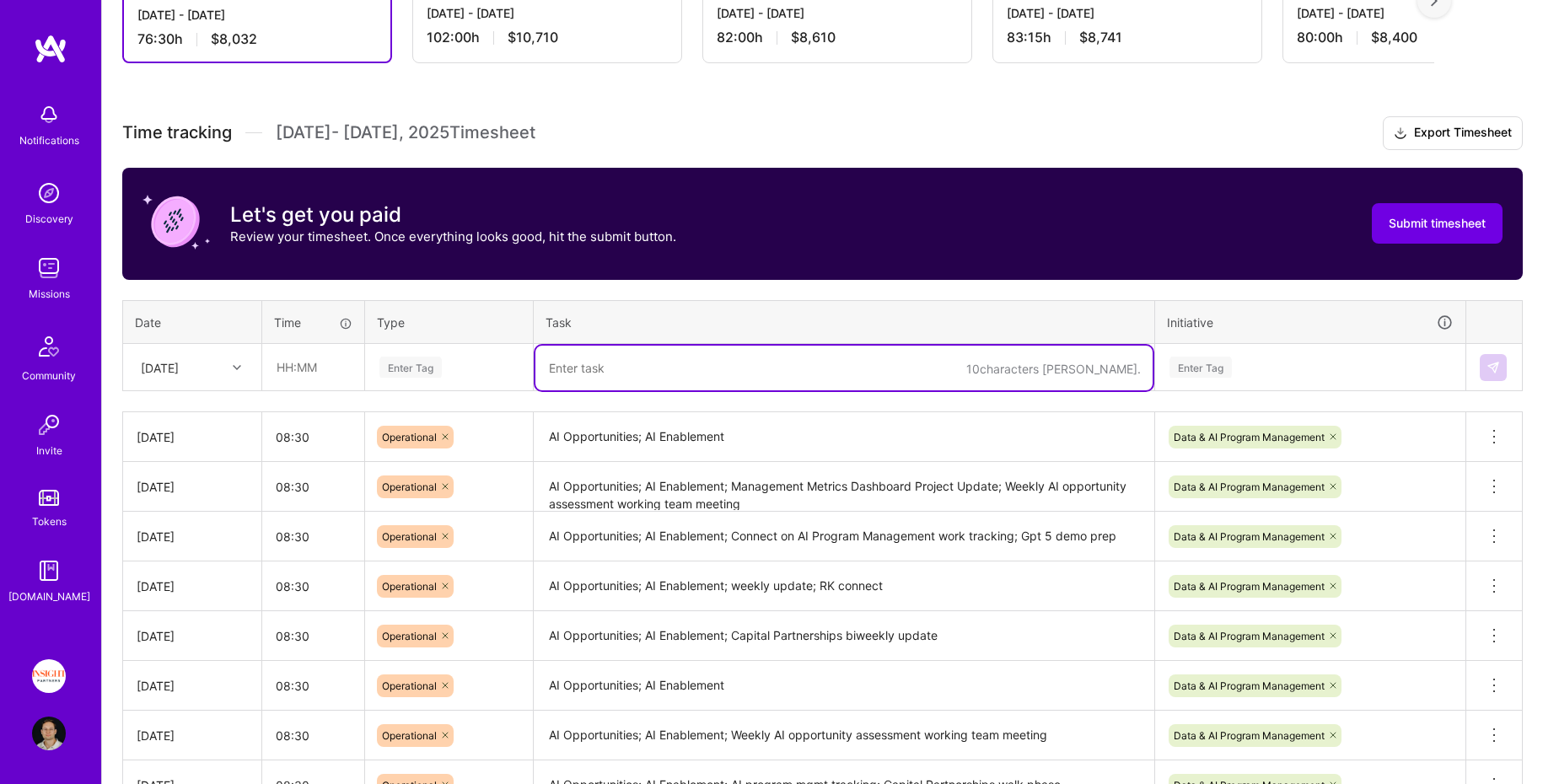
click at [615, 366] on textarea at bounding box center [844, 368] width 617 height 44
paste textarea "AI Opportunities; AI Enablement; mgmt metrics dash phase 2"
type textarea "AI Opportunities; AI Enablement; mgmt metrics dash phase 2"
click at [460, 367] on div "Enter Tag" at bounding box center [449, 367] width 142 height 21
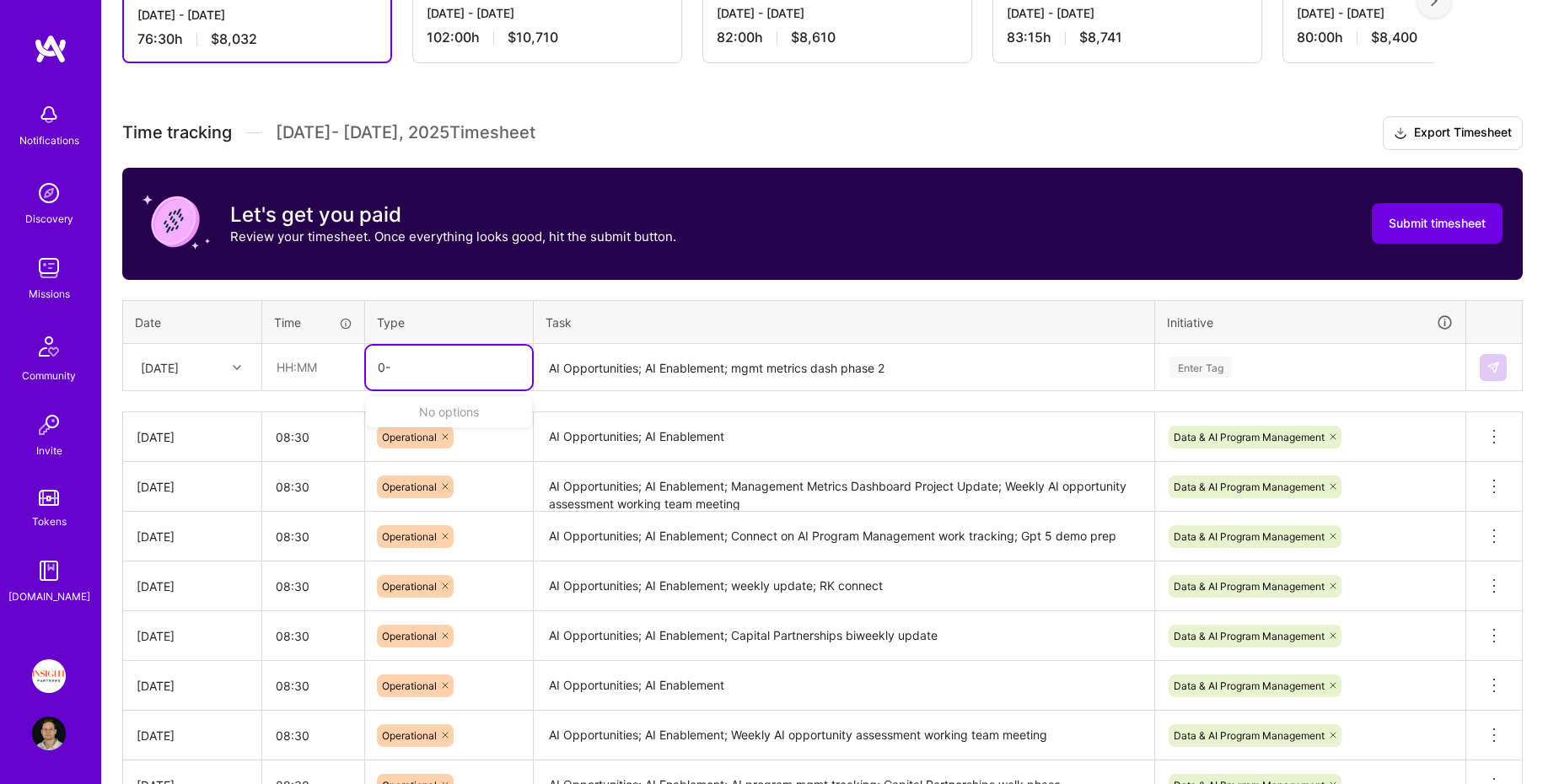
type input "0"
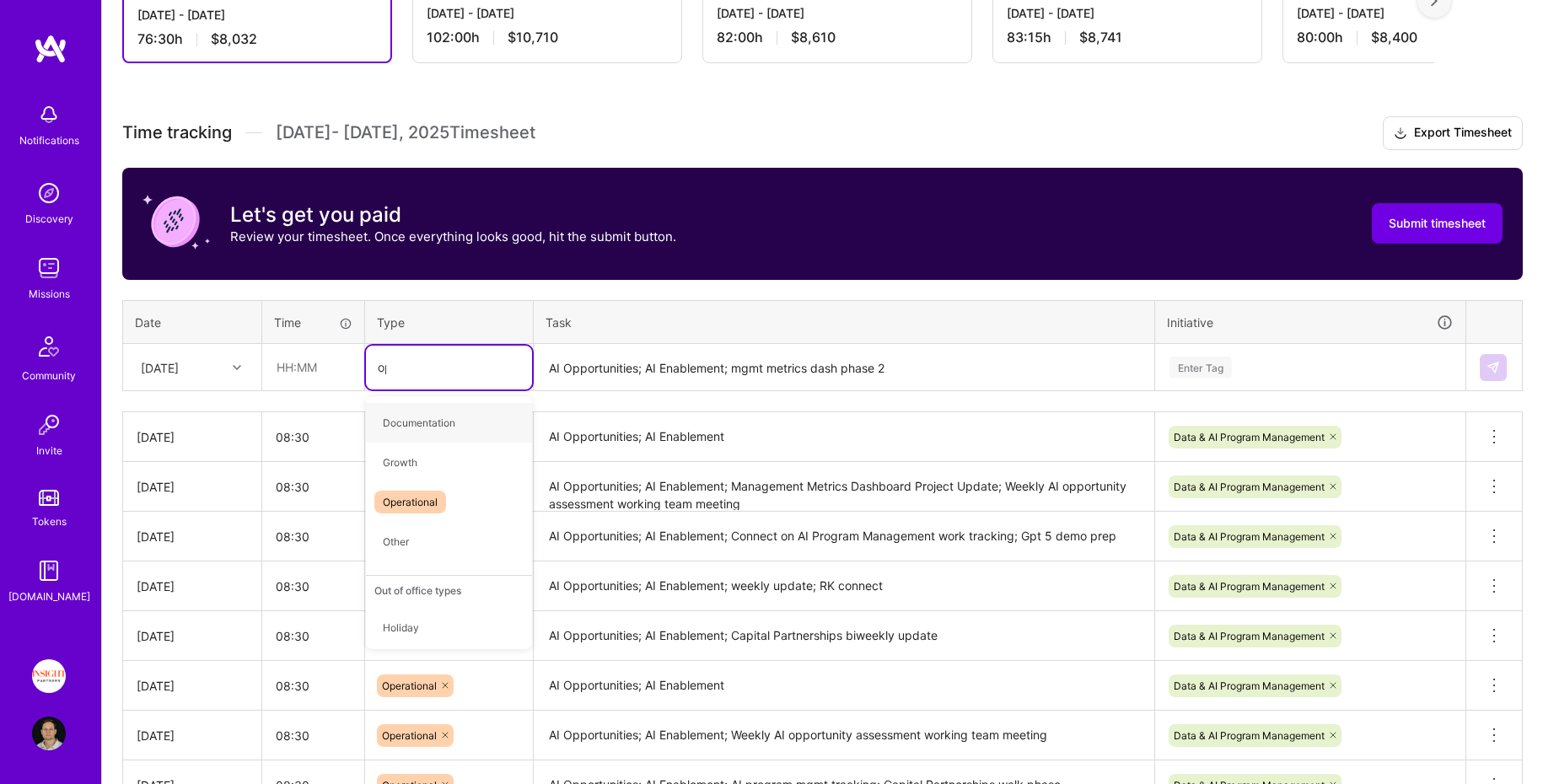
type input "oper"
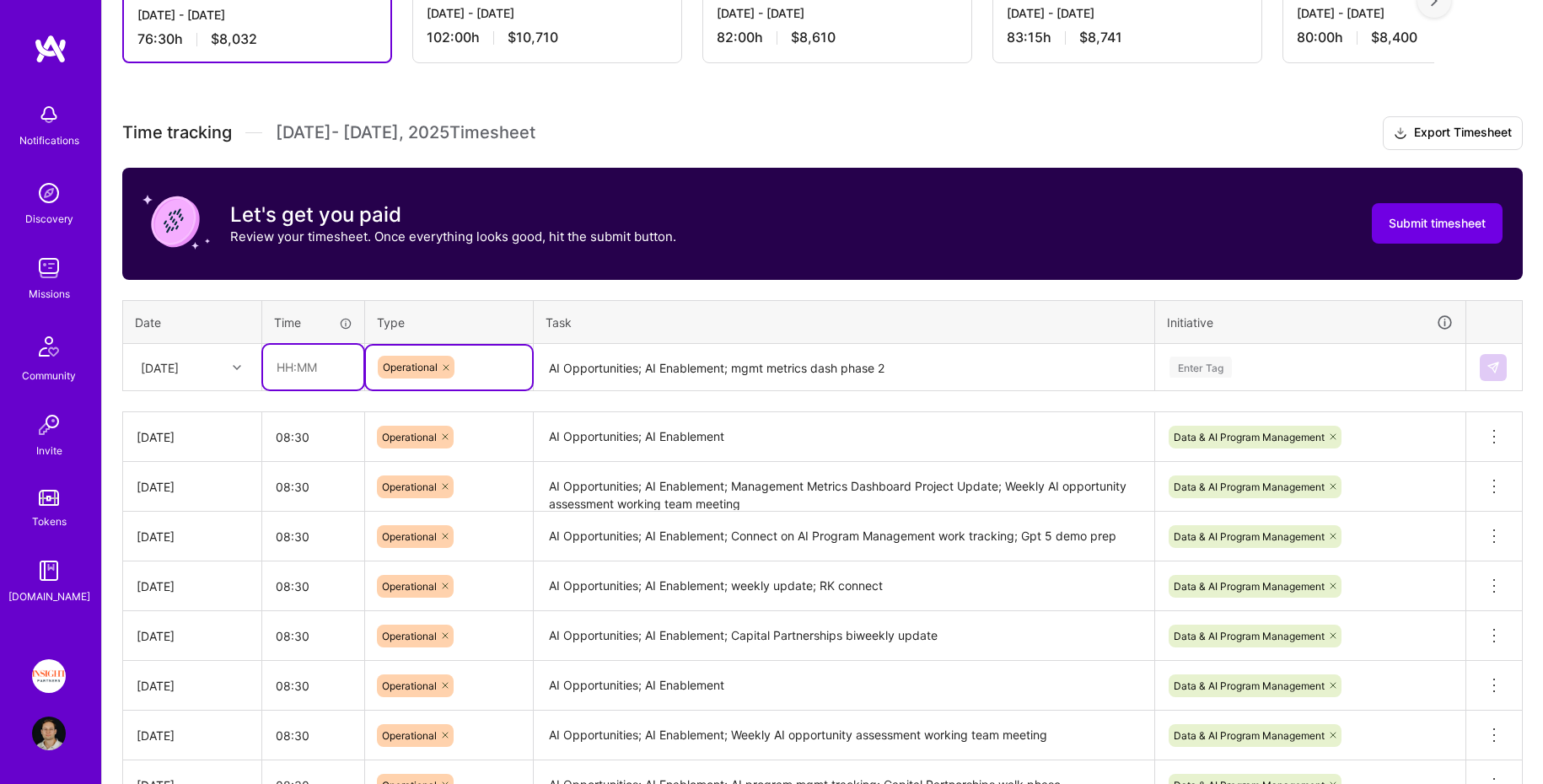
click at [315, 349] on input "text" at bounding box center [313, 367] width 100 height 44
type input "08:30"
click at [179, 368] on div "[DATE]" at bounding box center [159, 366] width 38 height 18
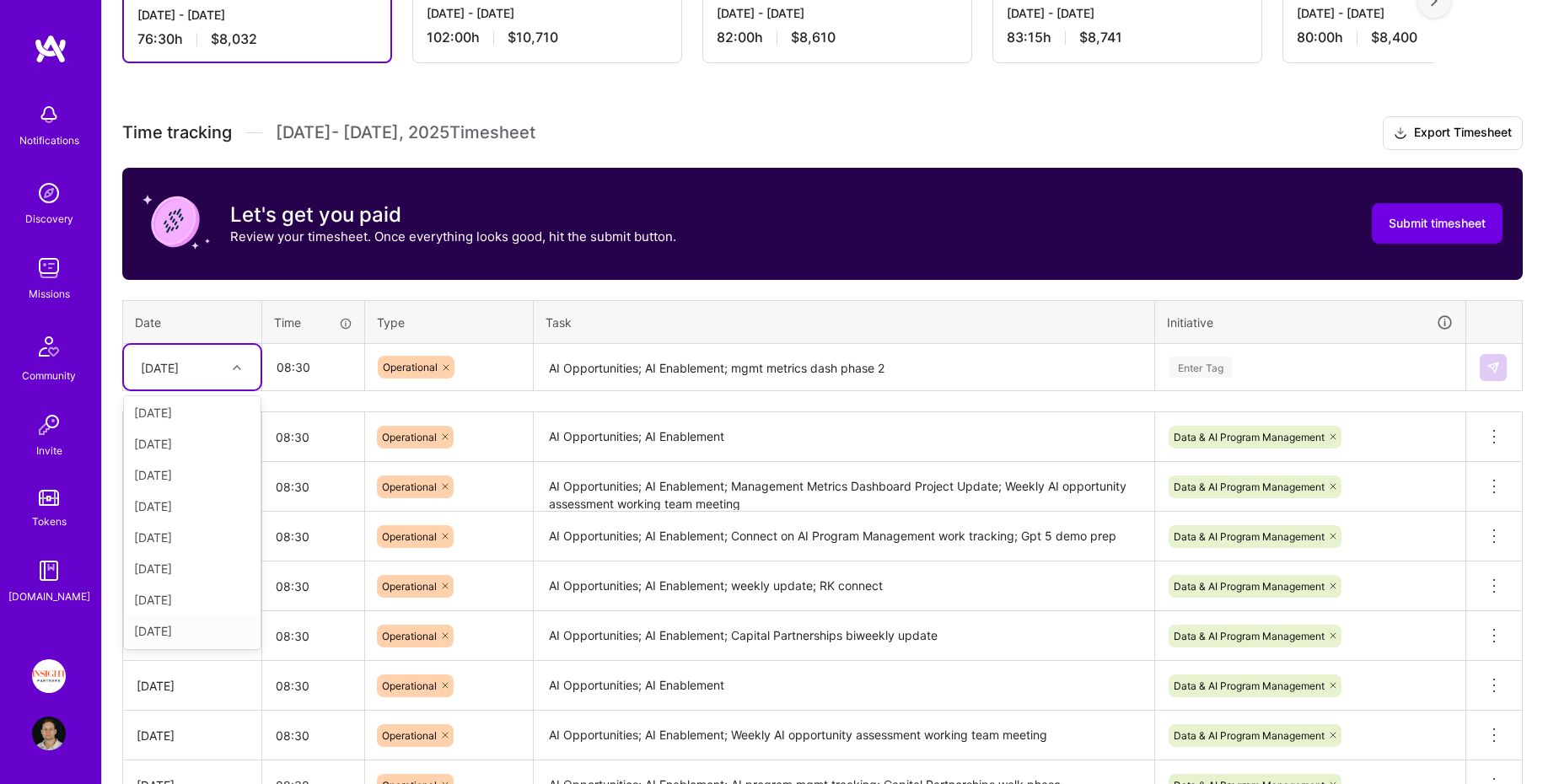
click at [178, 605] on div "[DATE]" at bounding box center [192, 600] width 137 height 31
click at [1296, 350] on div "Enter Tag" at bounding box center [1311, 367] width 309 height 43
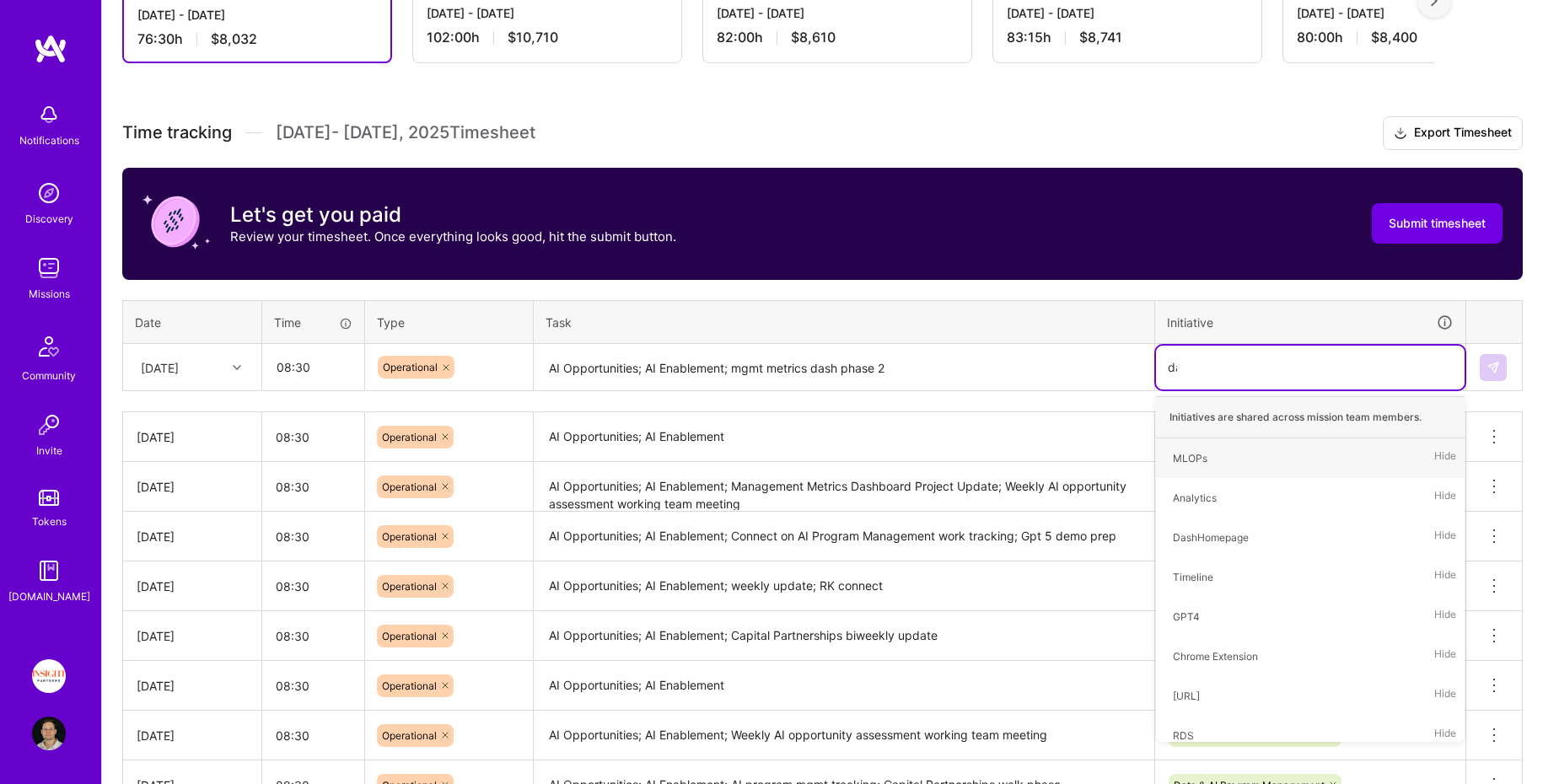
type input "data"
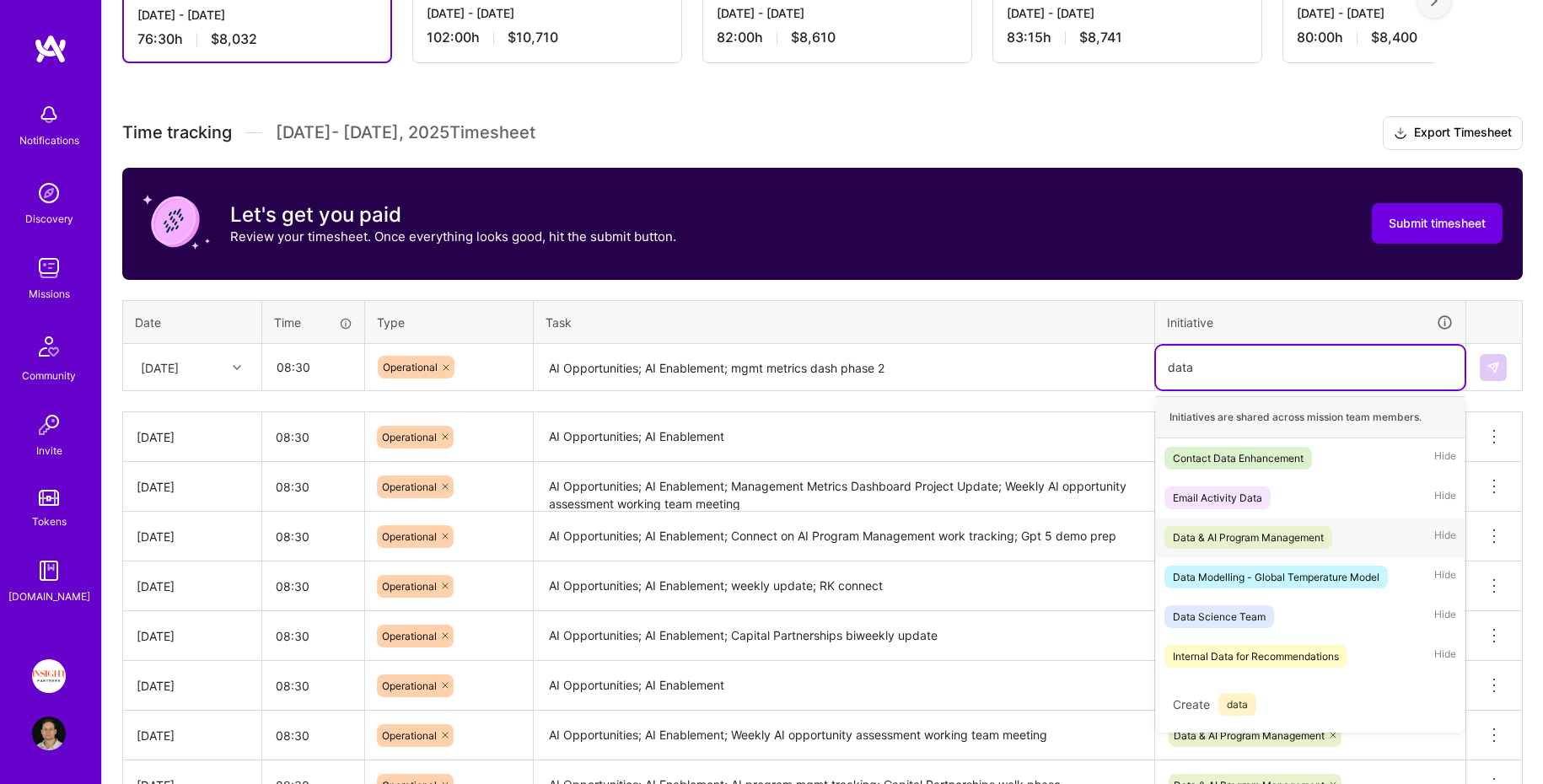
click at [1281, 547] on div "Data & AI Program Management Hide" at bounding box center [1311, 537] width 309 height 40
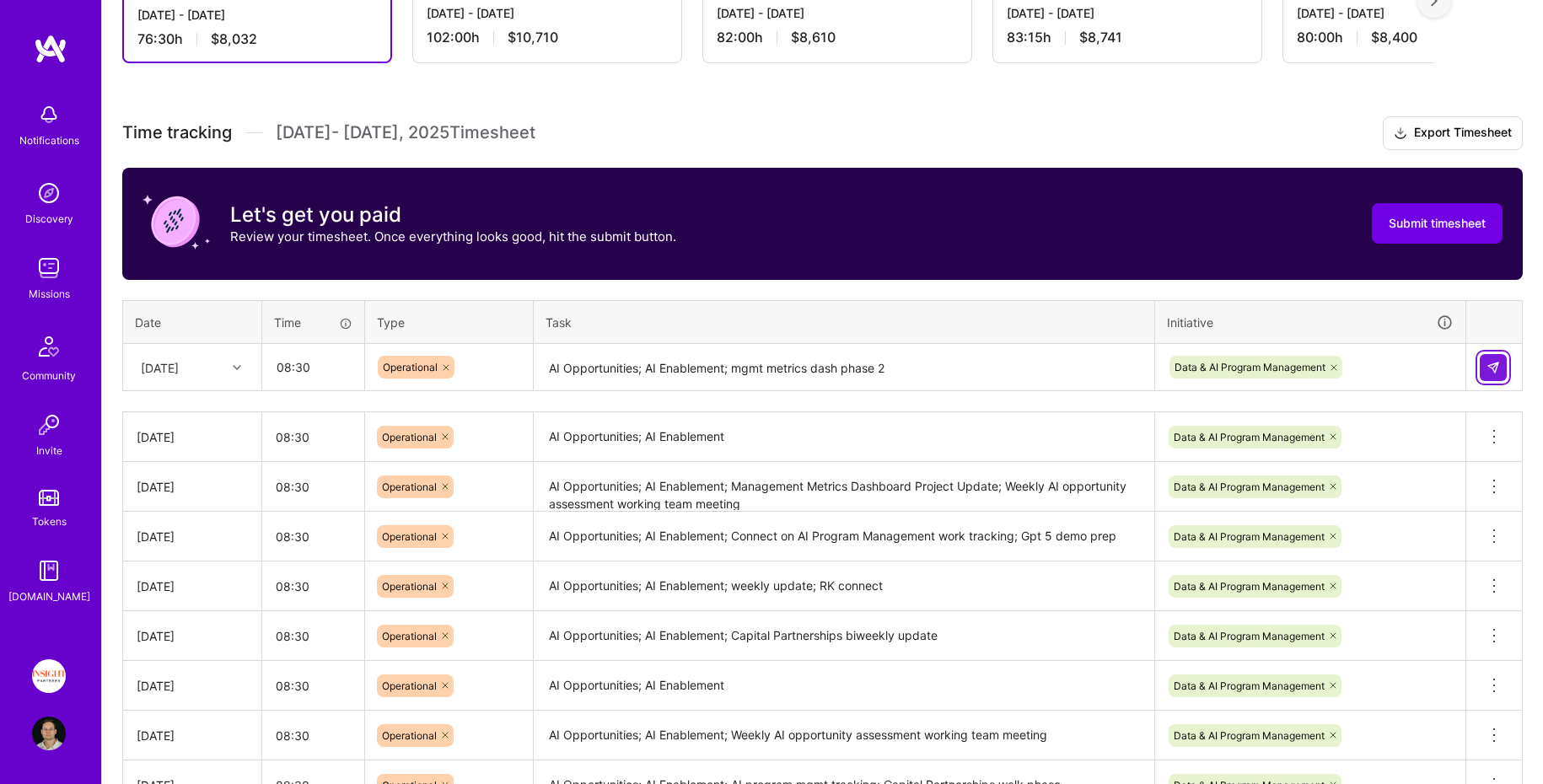
click at [1493, 361] on img at bounding box center [1493, 367] width 14 height 14
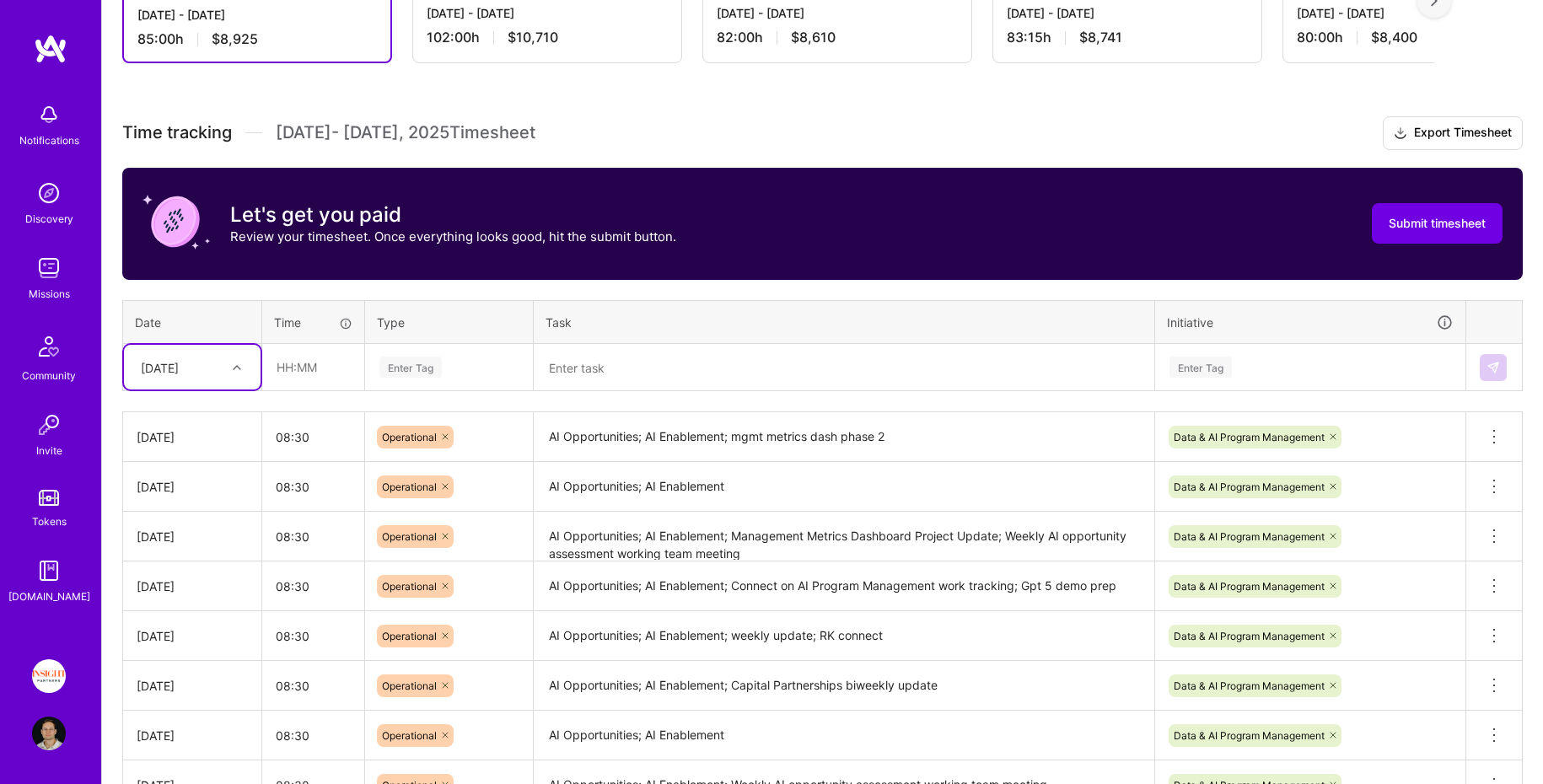
click at [599, 117] on h3 "Time tracking Aug 1 - Aug 15 , 2025 Timesheet Export Timesheet" at bounding box center [822, 133] width 1401 height 33
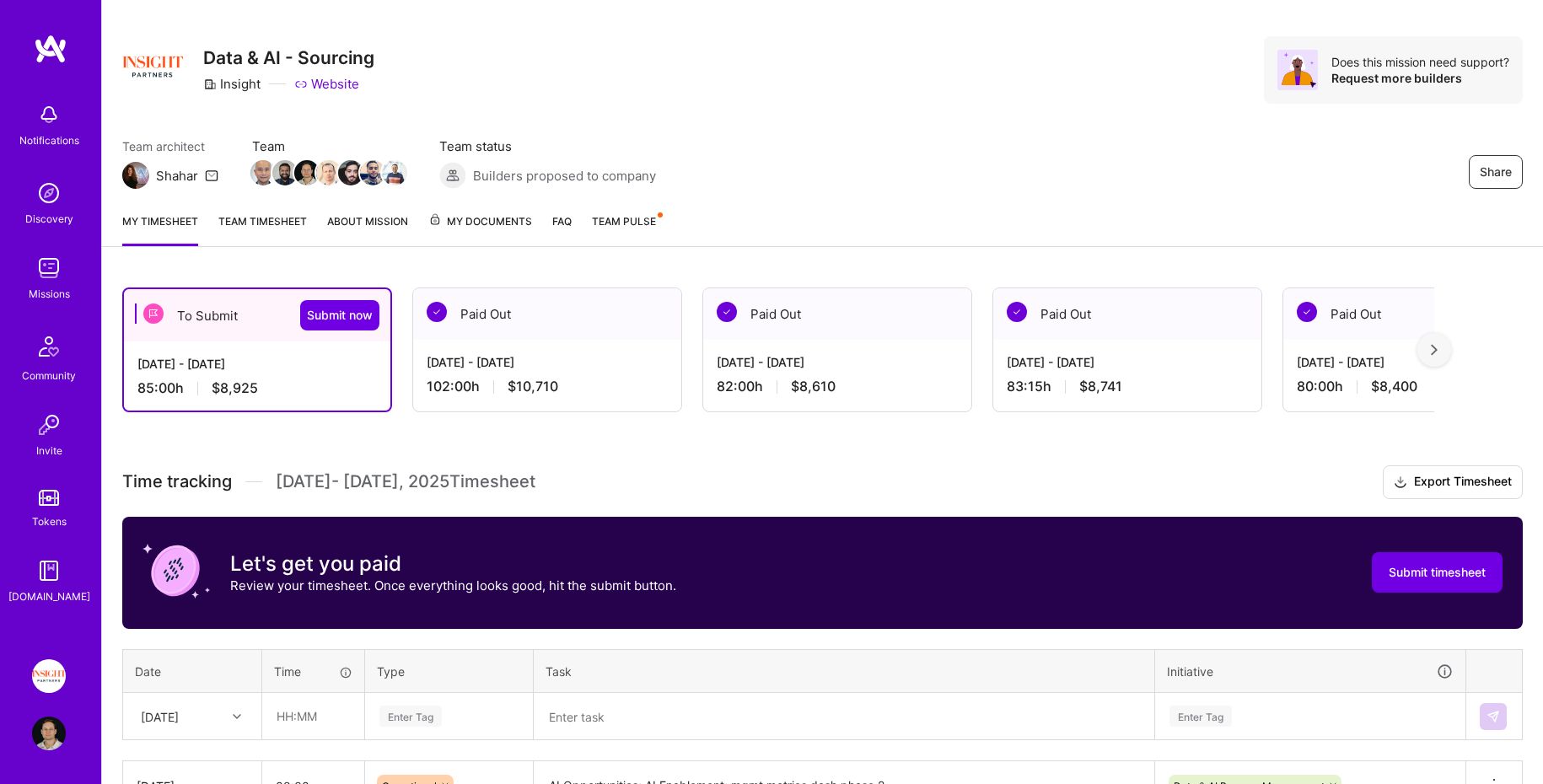
scroll to position [5, 0]
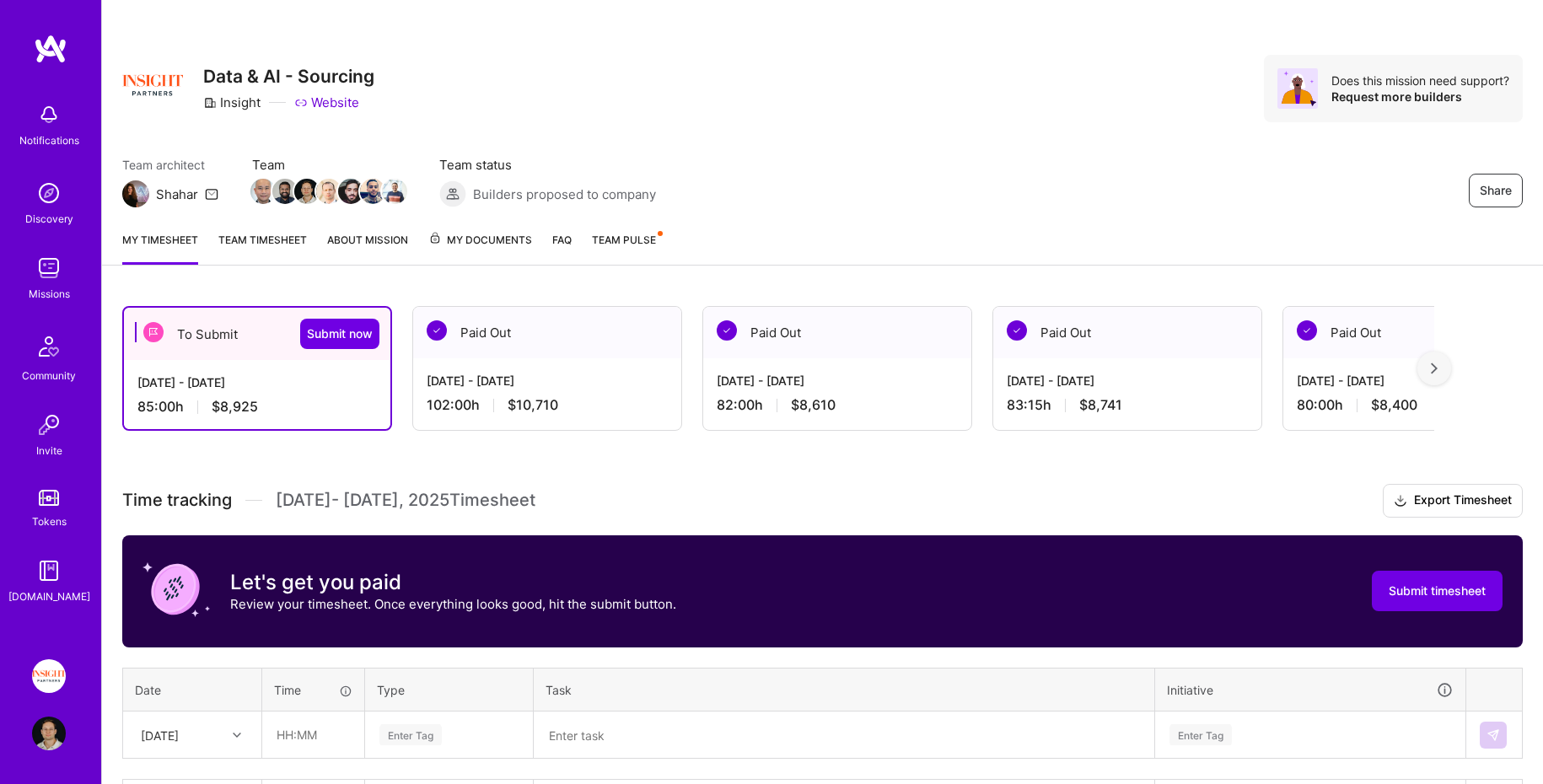
click at [639, 235] on span "Team Pulse" at bounding box center [623, 239] width 64 height 13
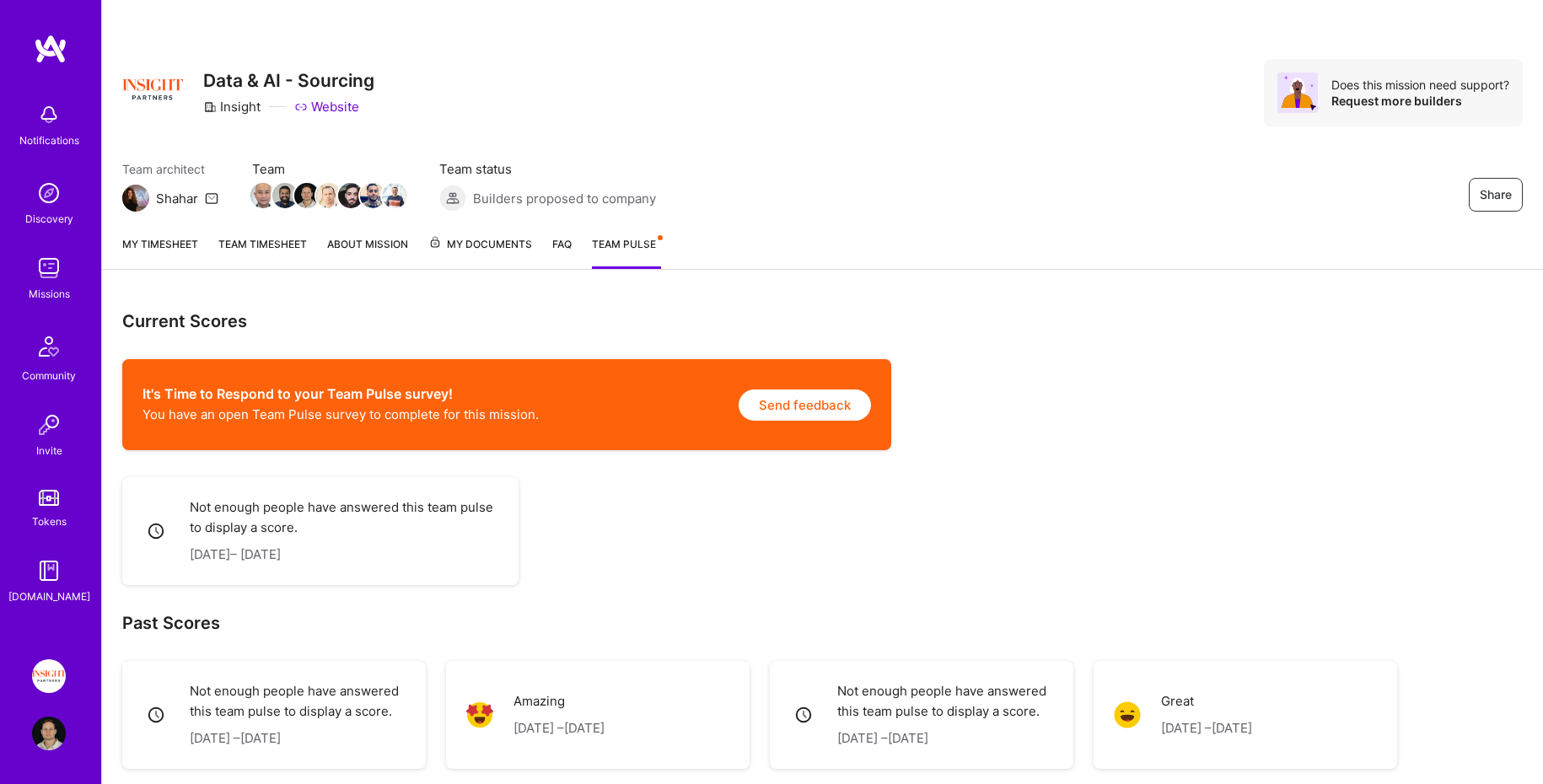
click at [167, 249] on link "My timesheet" at bounding box center [160, 251] width 76 height 33
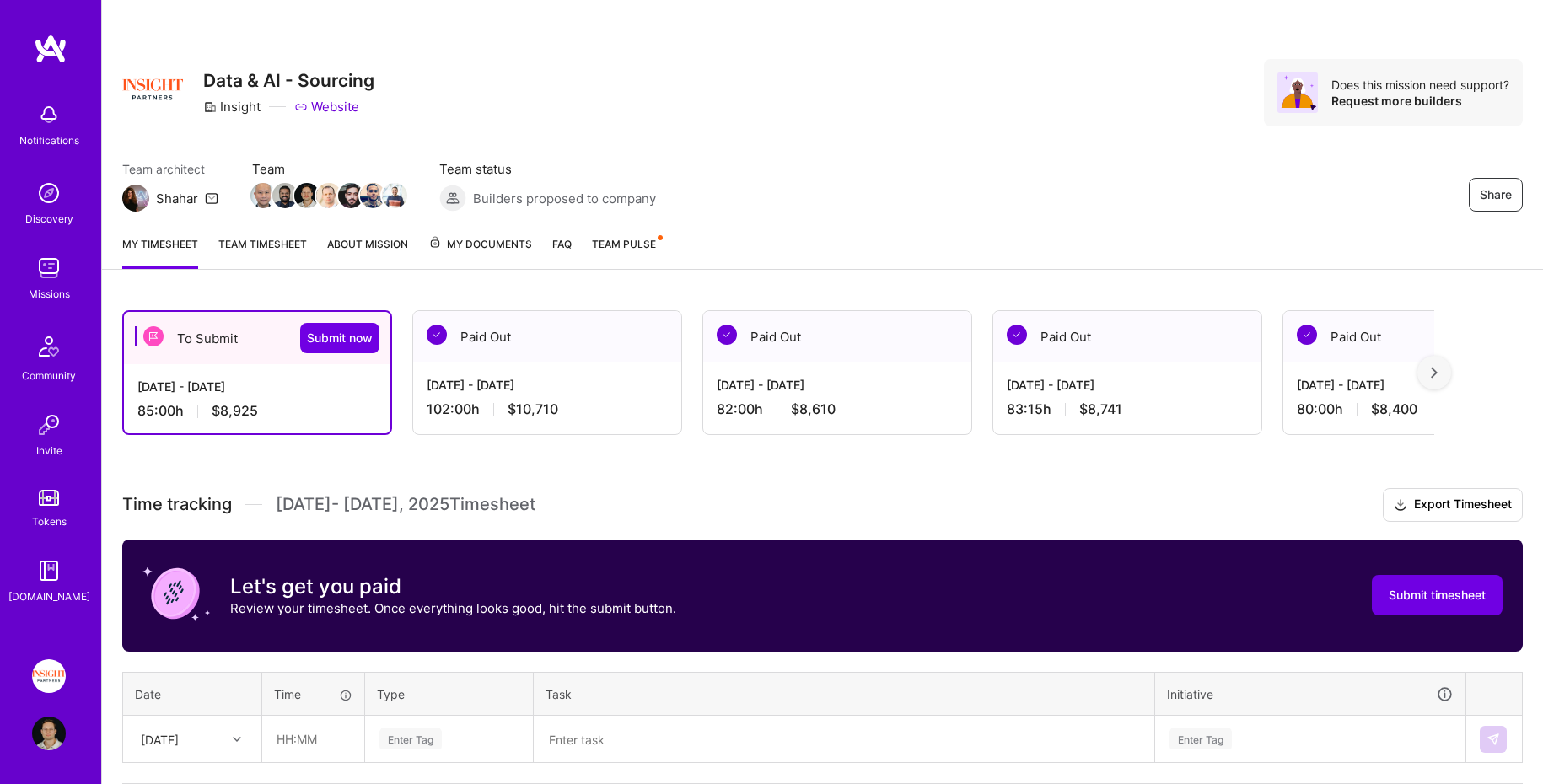
click at [234, 247] on link "Team timesheet" at bounding box center [263, 251] width 89 height 33
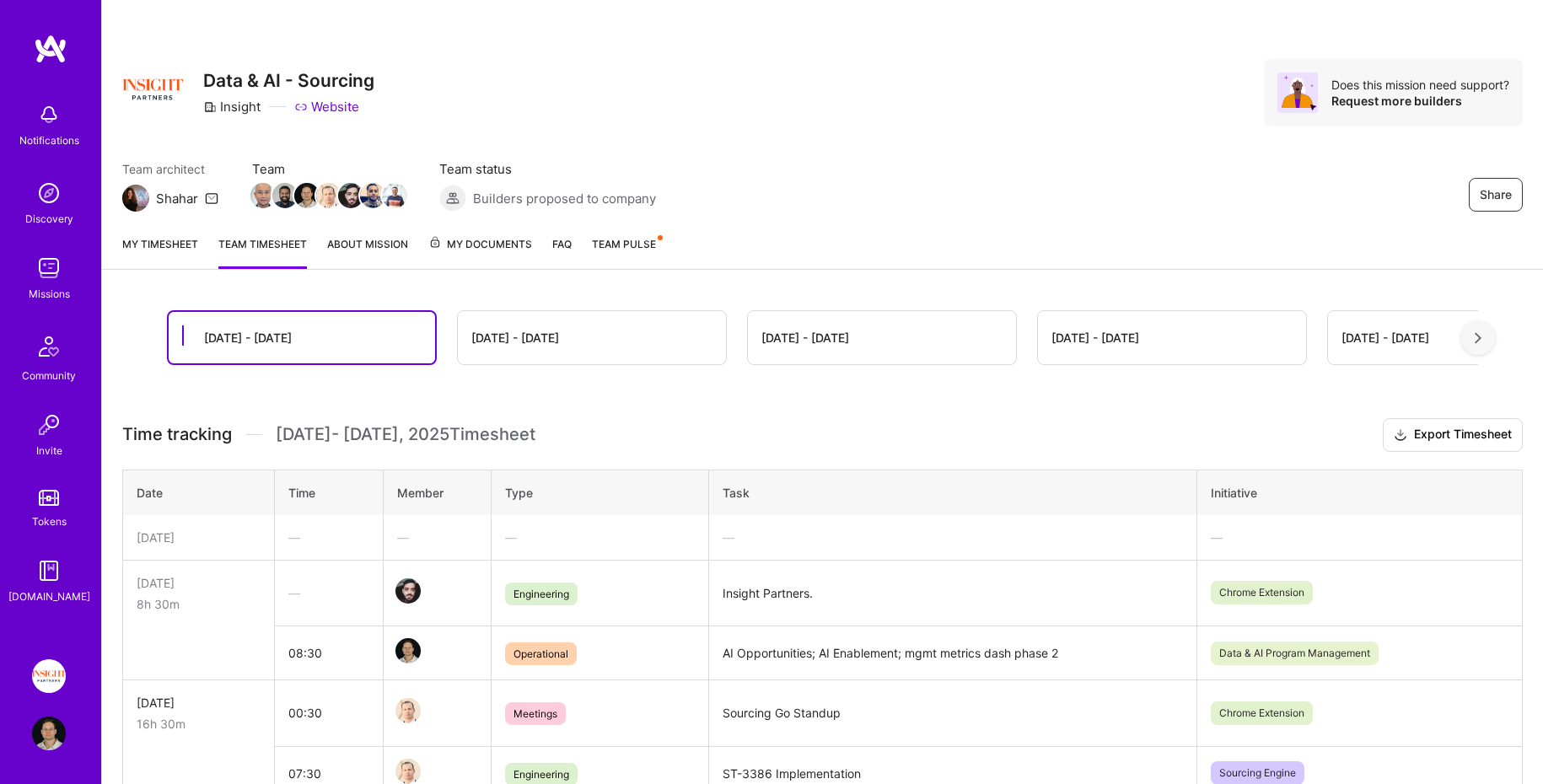
click at [40, 46] on img at bounding box center [50, 48] width 33 height 31
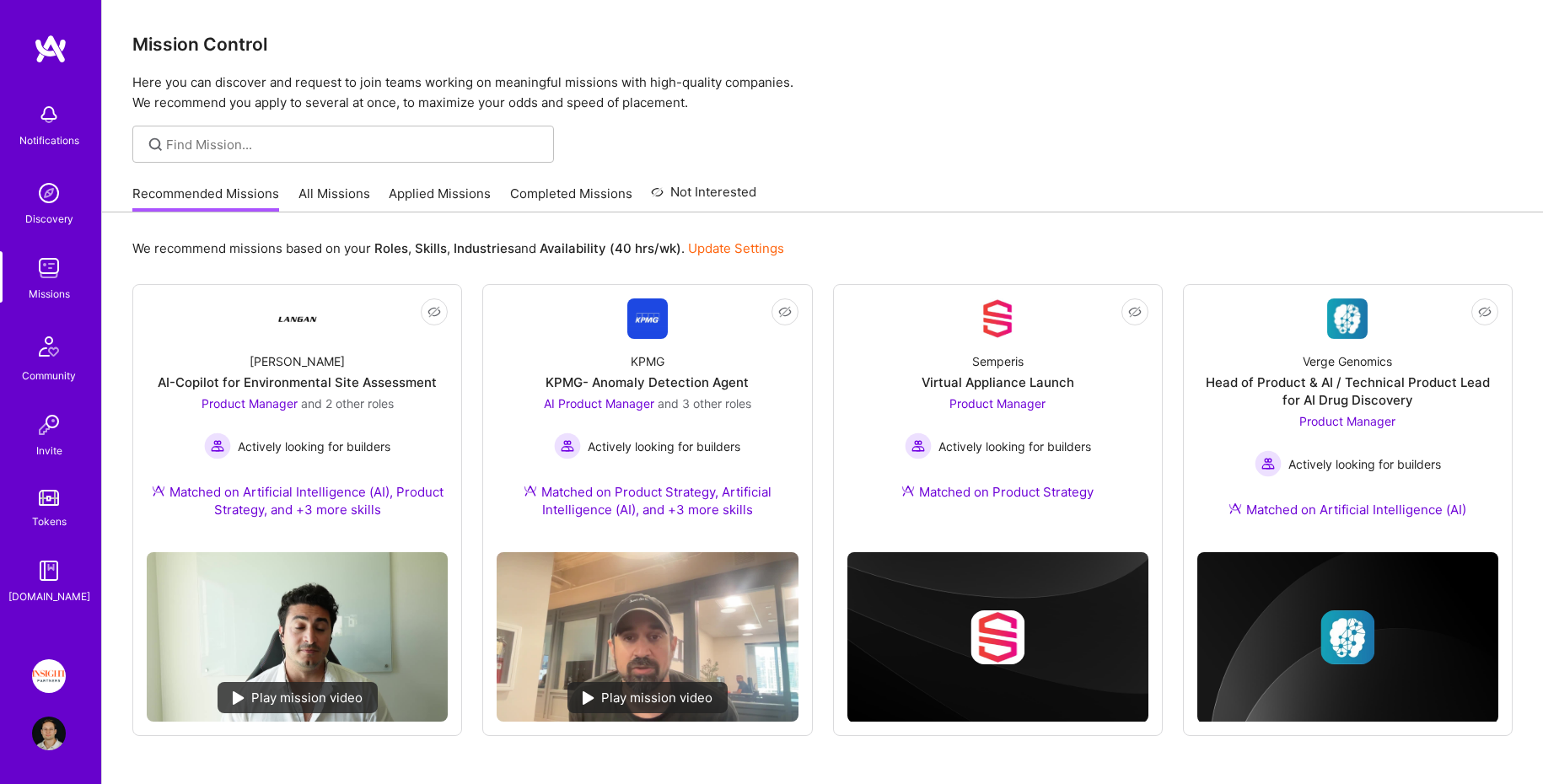
click at [49, 679] on img at bounding box center [49, 676] width 33 height 33
